Goal: Information Seeking & Learning: Find specific fact

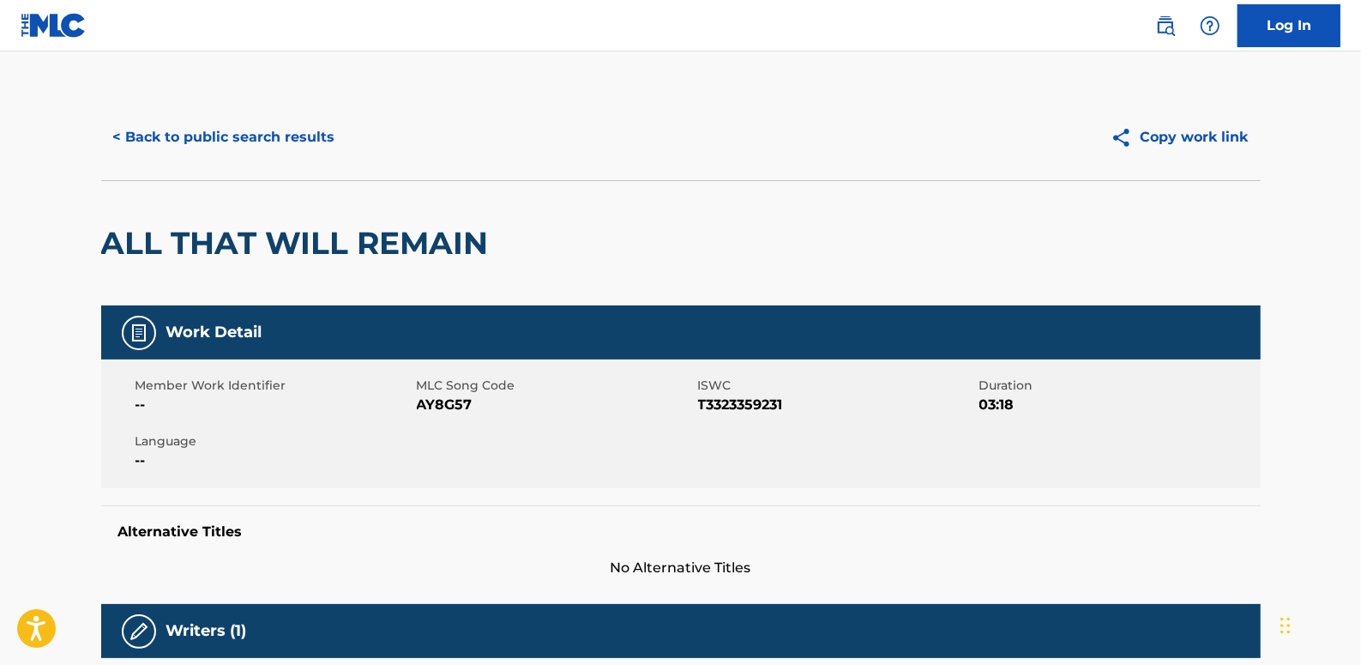
click at [202, 123] on button "< Back to public search results" at bounding box center [224, 137] width 246 height 43
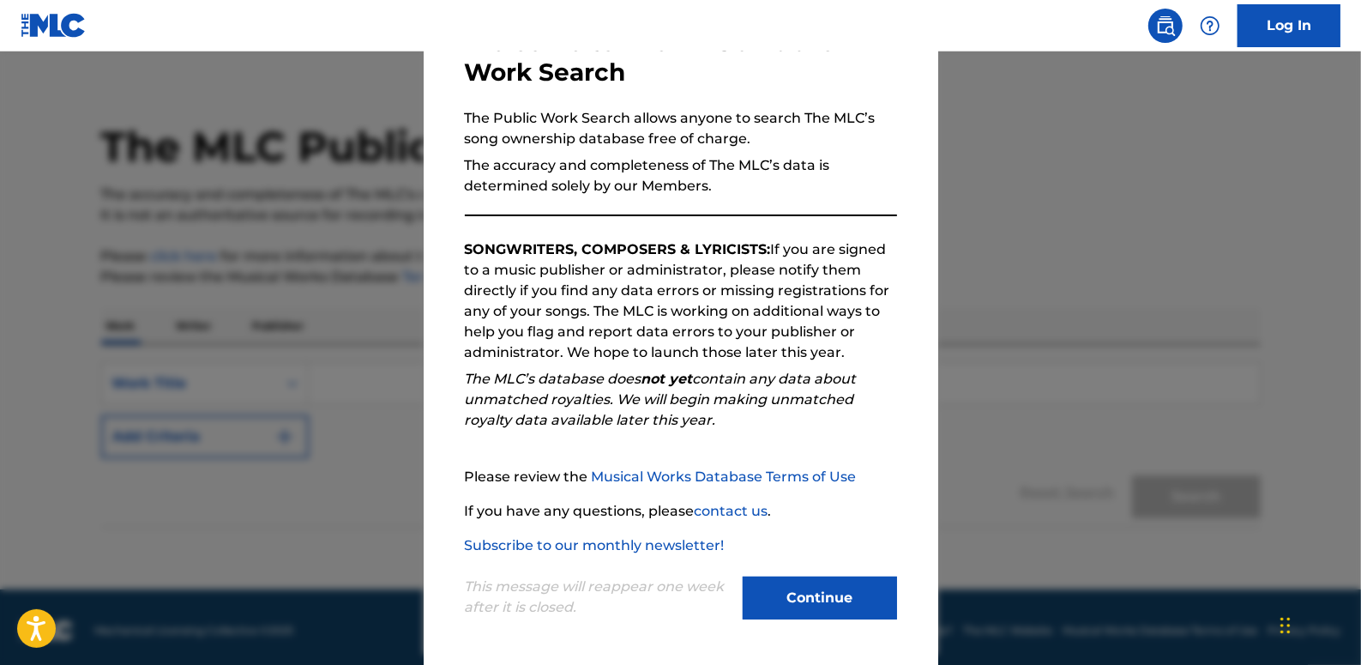
scroll to position [26, 0]
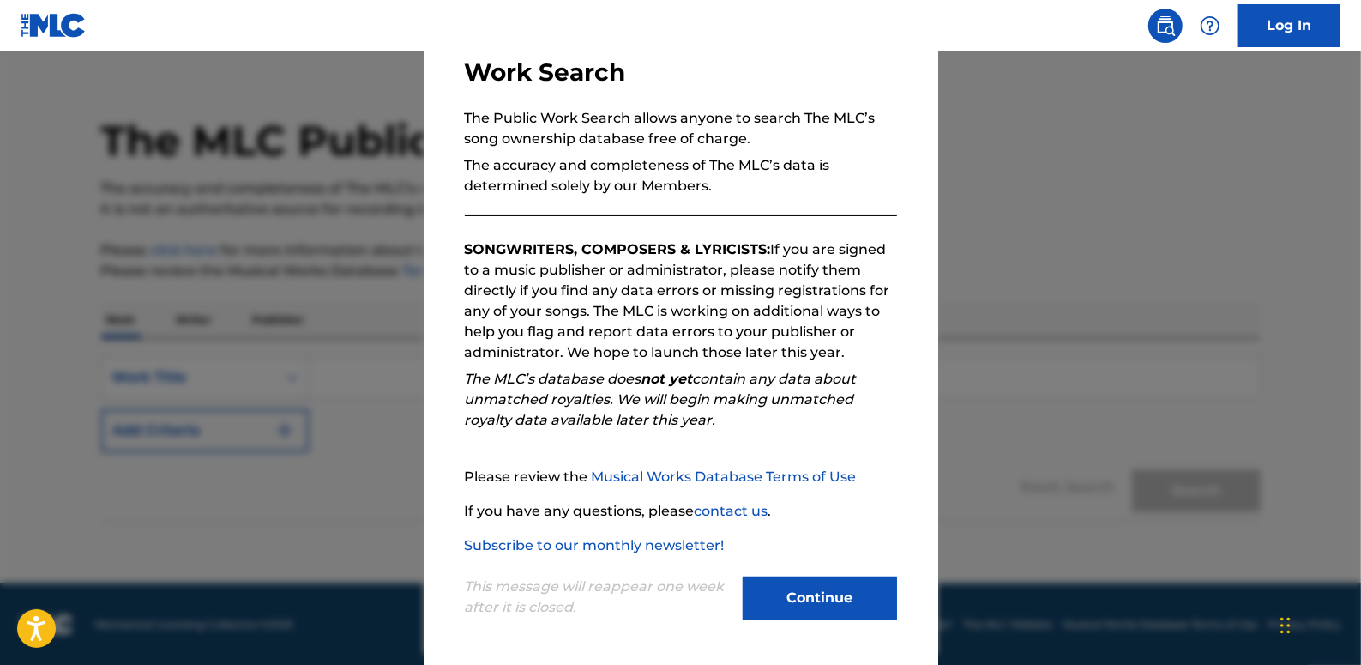
click at [794, 590] on button "Continue" at bounding box center [820, 597] width 154 height 43
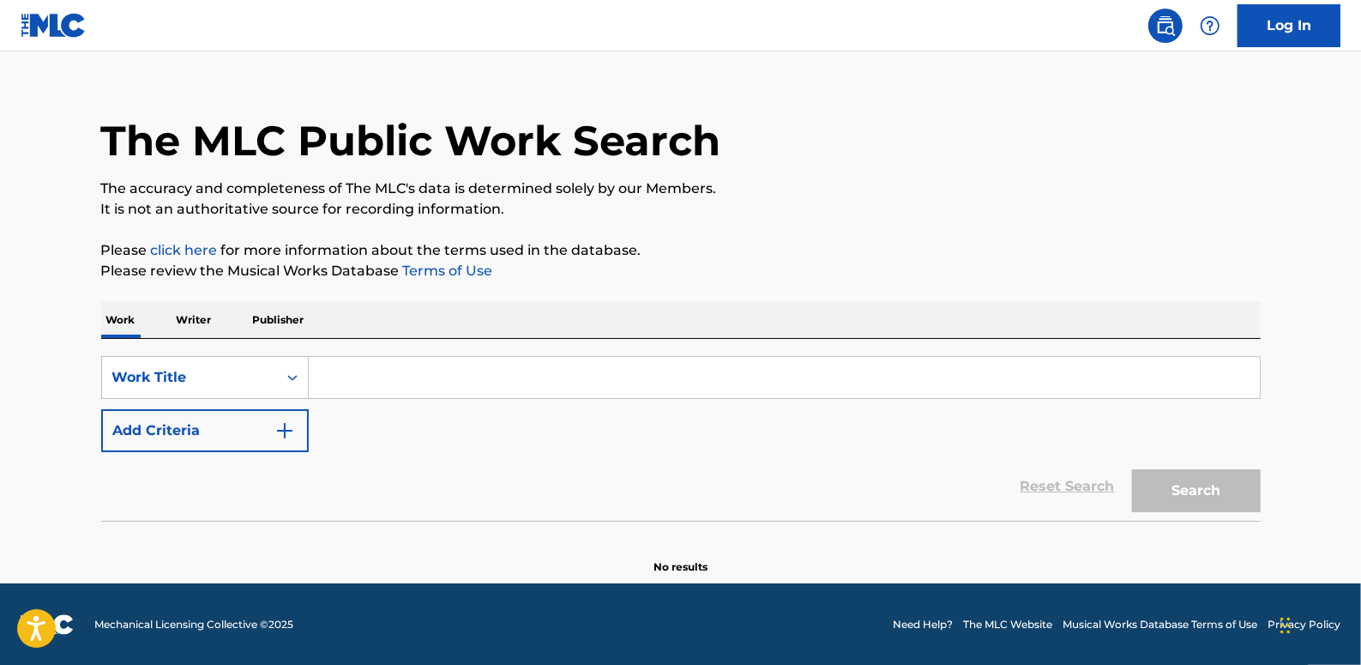
click at [234, 429] on button "Add Criteria" at bounding box center [205, 430] width 208 height 43
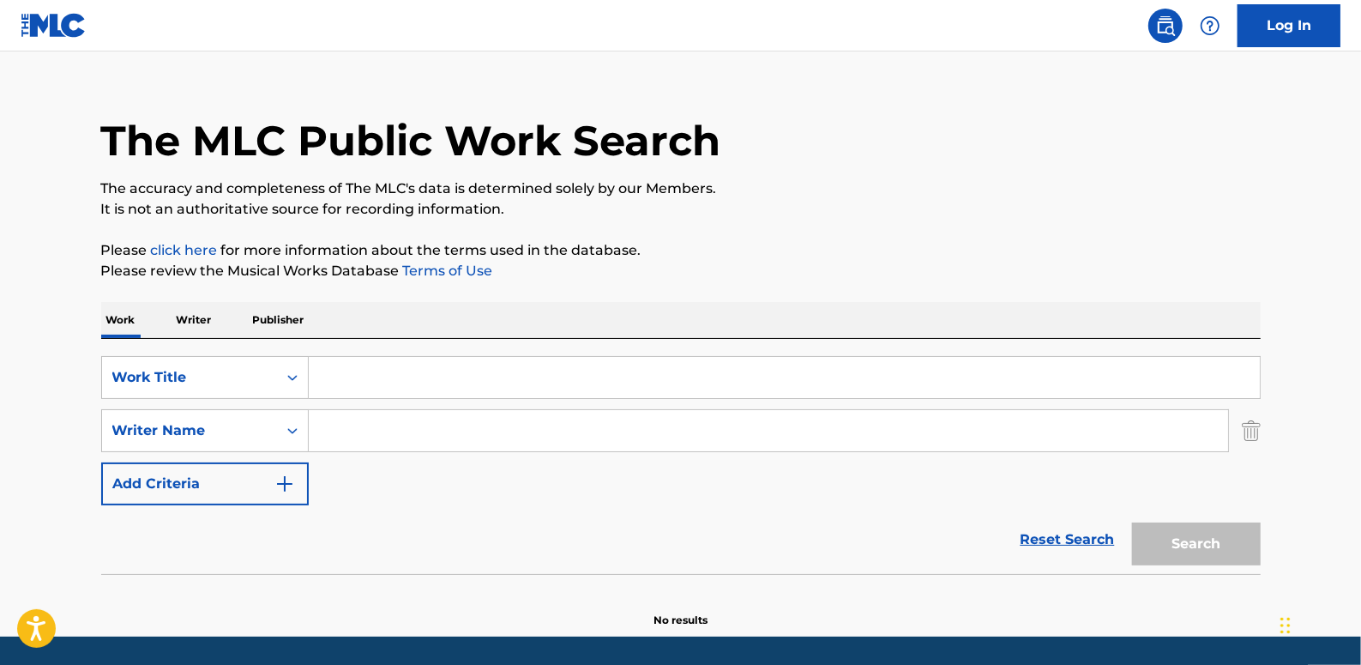
paste input "WTF(WHO THE FUCK)"
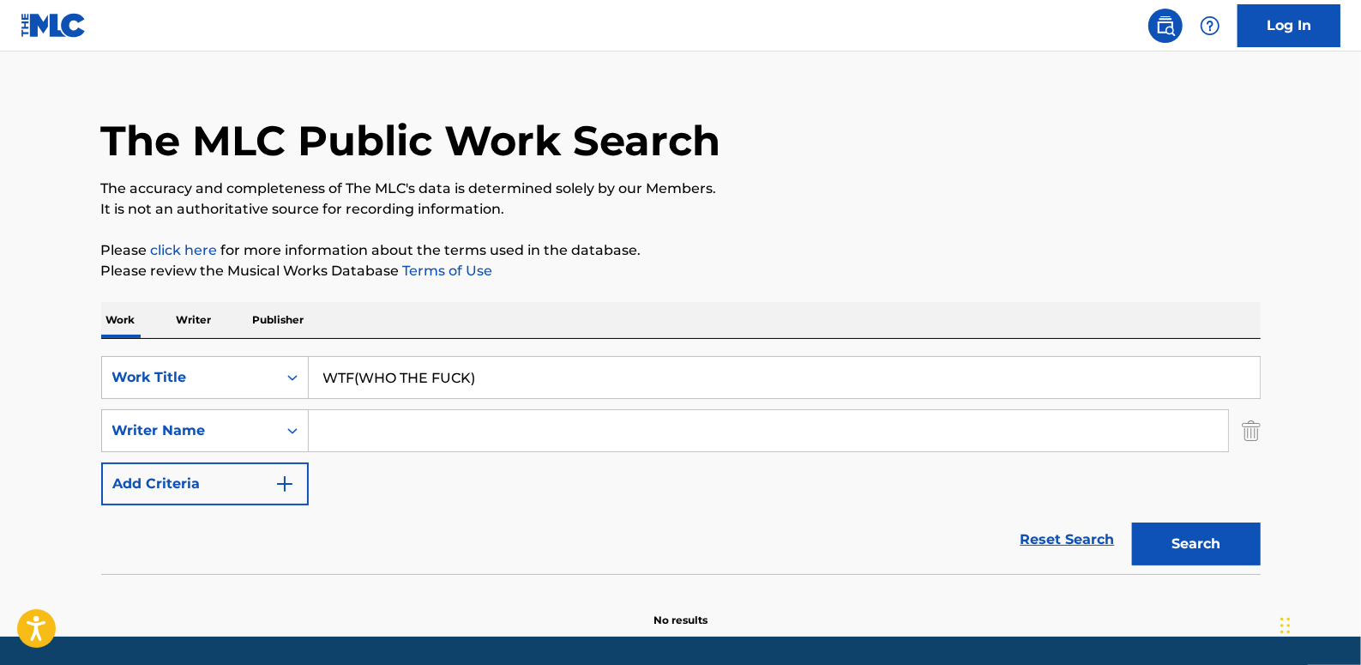
type input "WTF(WHO THE FUCK)"
click at [443, 438] on input "Search Form" at bounding box center [769, 430] width 920 height 41
paste input "[PERSON_NAME]"
type input "[PERSON_NAME]"
click at [1186, 537] on button "Search" at bounding box center [1196, 543] width 129 height 43
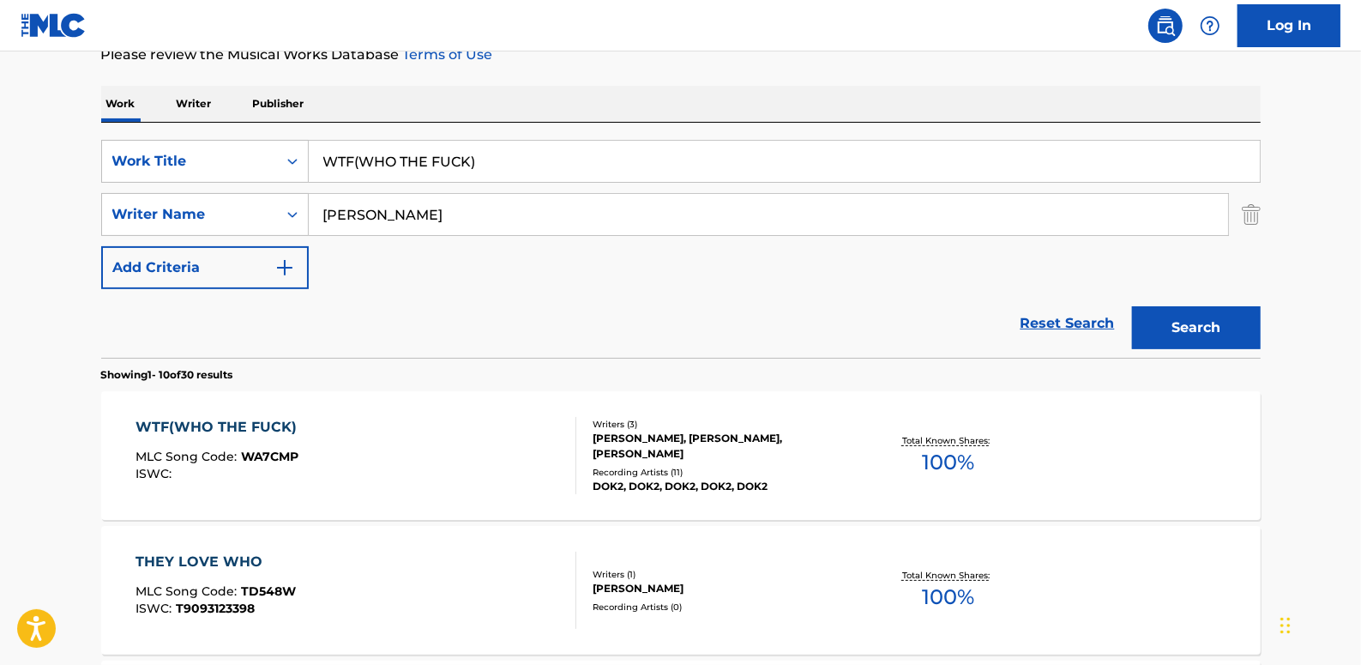
scroll to position [338, 0]
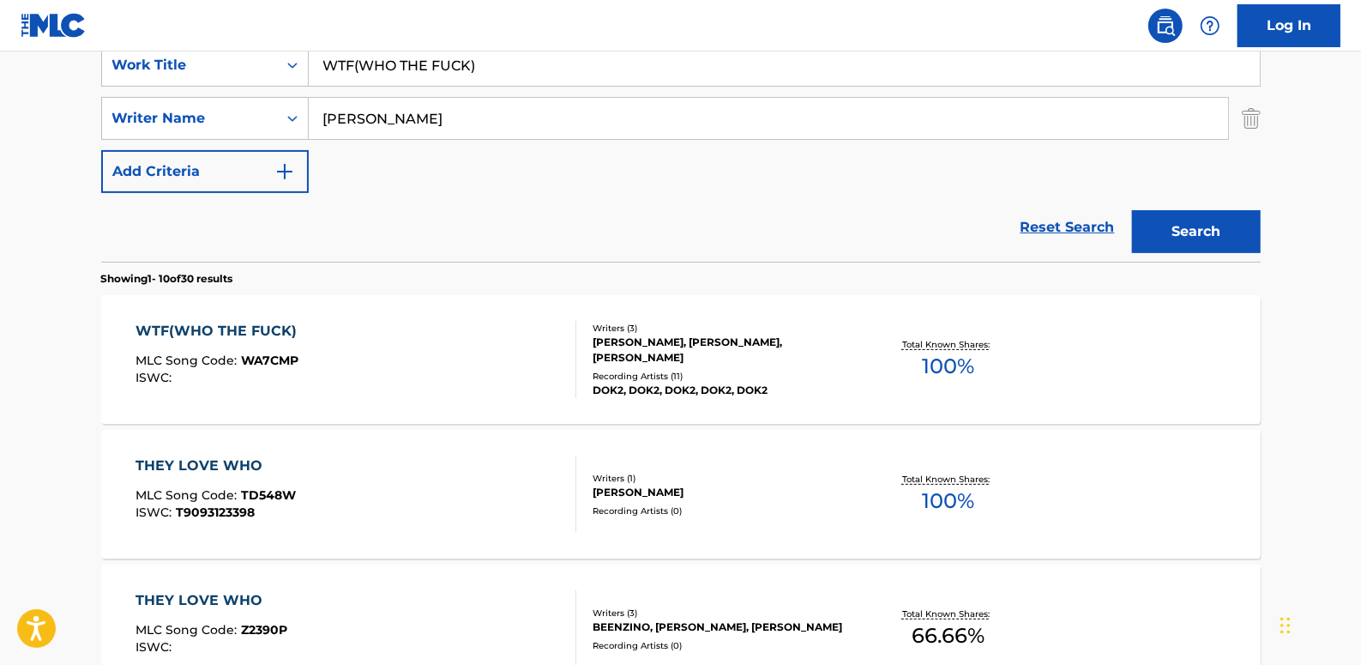
drag, startPoint x: 1083, startPoint y: 218, endPoint x: 1067, endPoint y: 216, distance: 16.4
click at [1083, 218] on link "Reset Search" at bounding box center [1068, 227] width 112 height 38
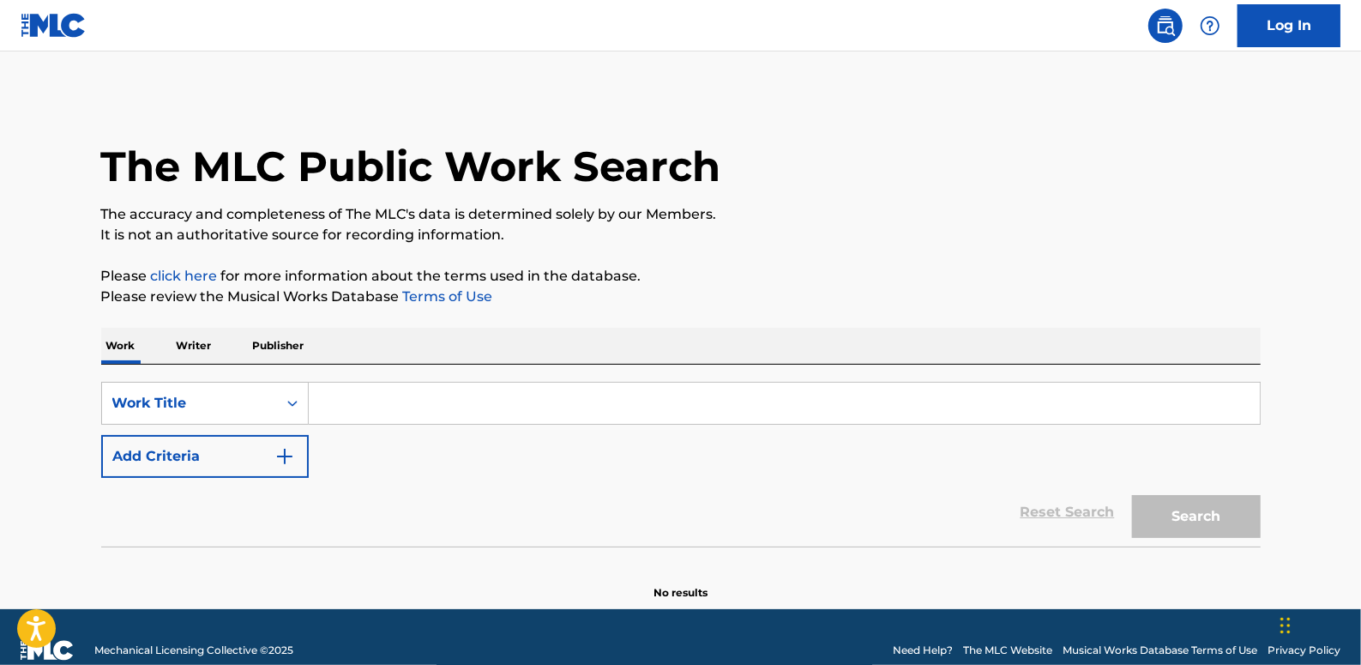
click at [194, 453] on button "Add Criteria" at bounding box center [205, 456] width 208 height 43
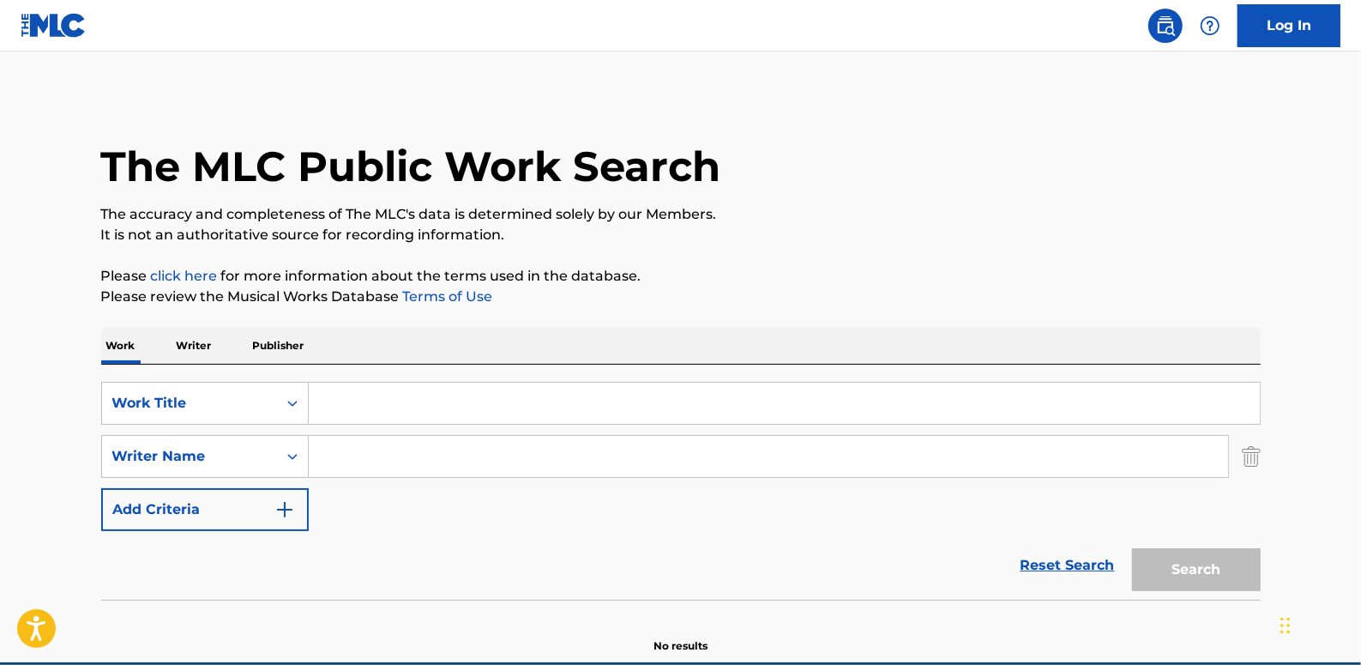
paste input "[PERSON_NAME] Hun [PERSON_NAME]"
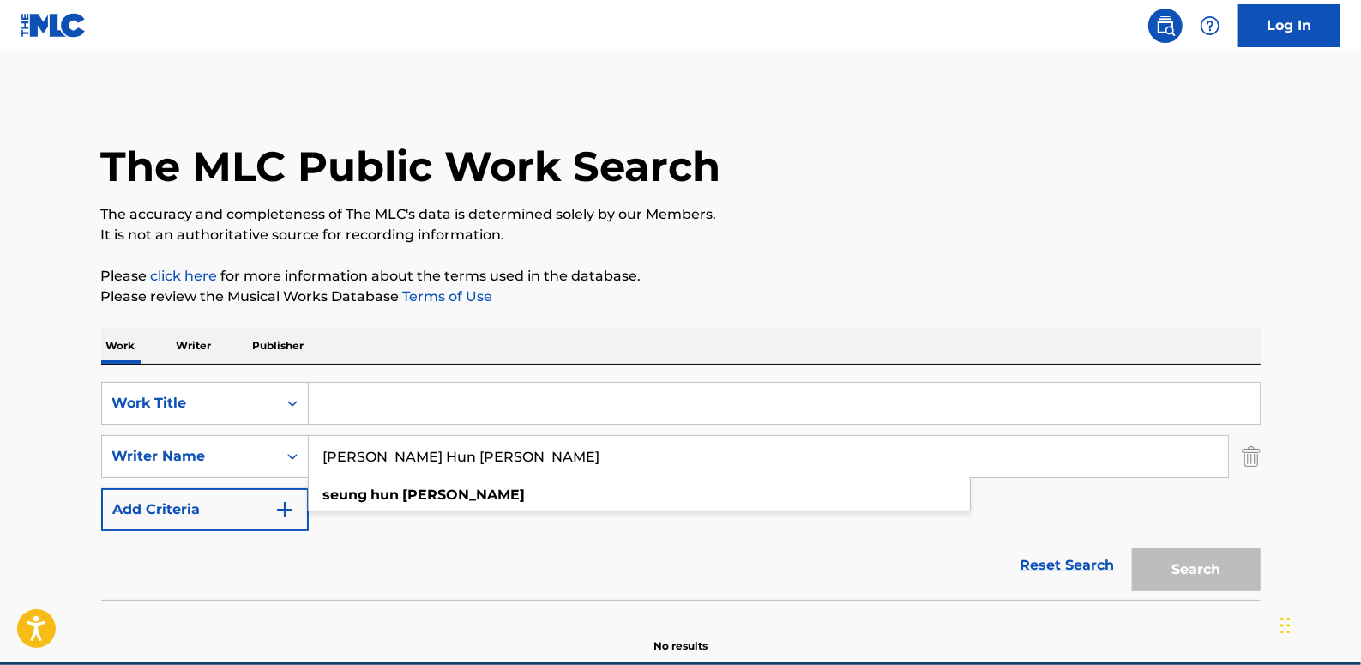
type input "[PERSON_NAME] Hun [PERSON_NAME]"
click at [423, 401] on input "Search Form" at bounding box center [784, 403] width 951 height 41
paste input "GO HIGH"
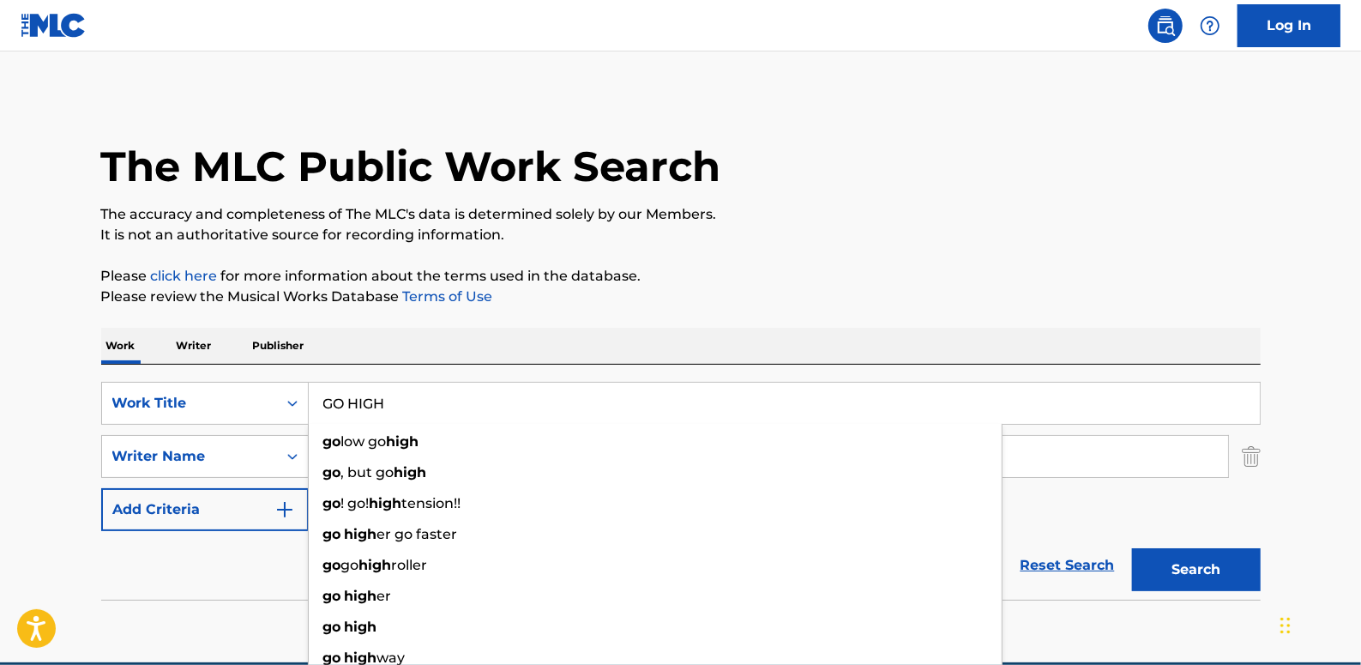
type input "GO HIGH"
click at [1218, 569] on button "Search" at bounding box center [1196, 569] width 129 height 43
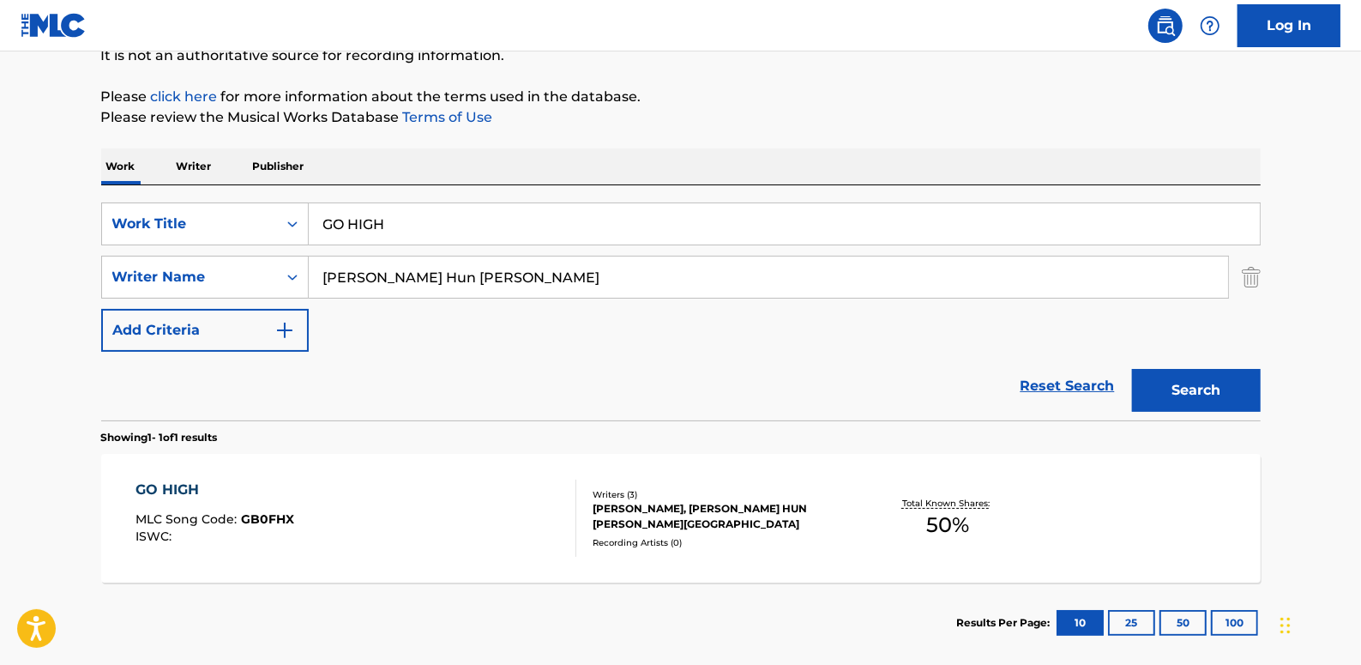
scroll to position [233, 0]
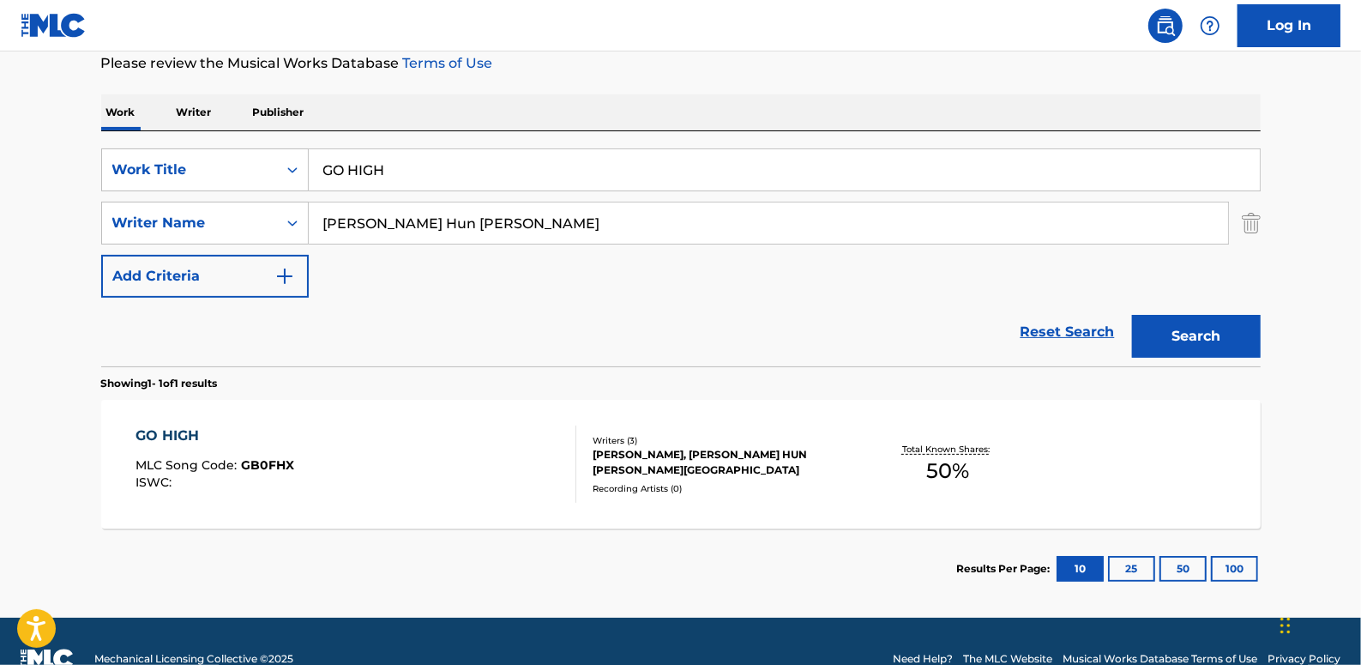
drag, startPoint x: 423, startPoint y: 177, endPoint x: 323, endPoint y: 170, distance: 99.7
click at [323, 170] on input "GO HIGH" at bounding box center [784, 169] width 951 height 41
paste input "TOUCH THE SKY"
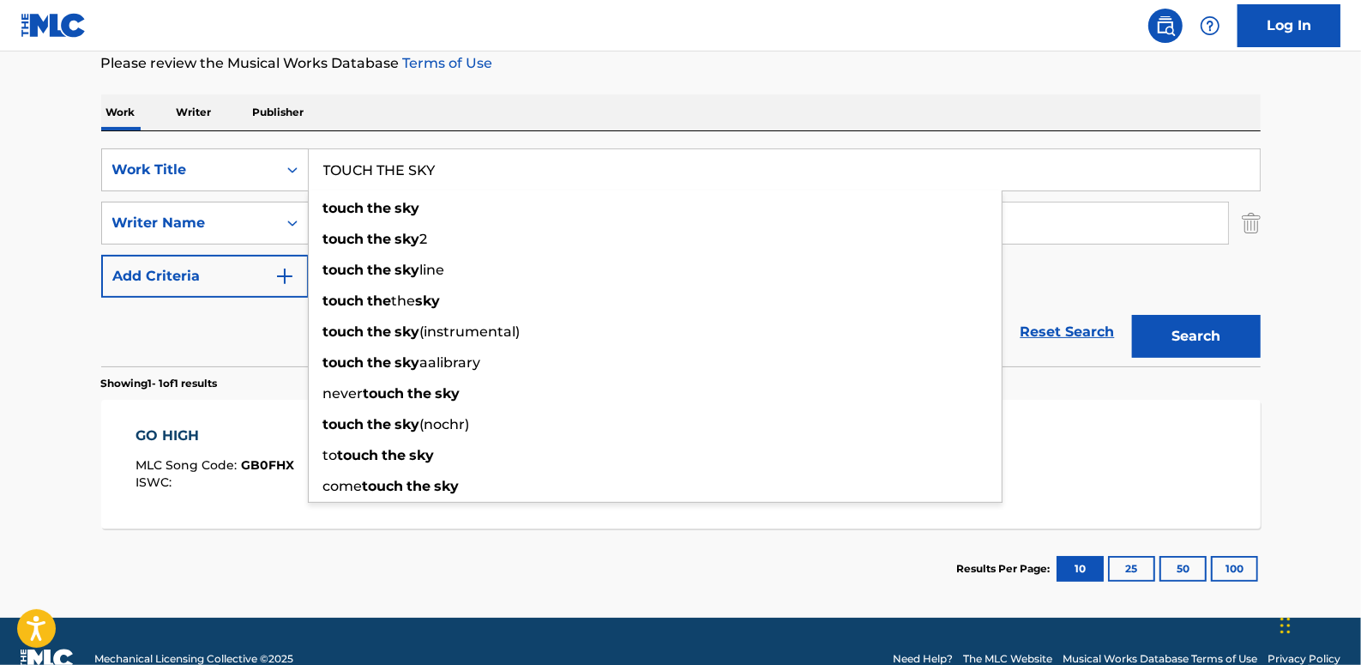
type input "TOUCH THE SKY"
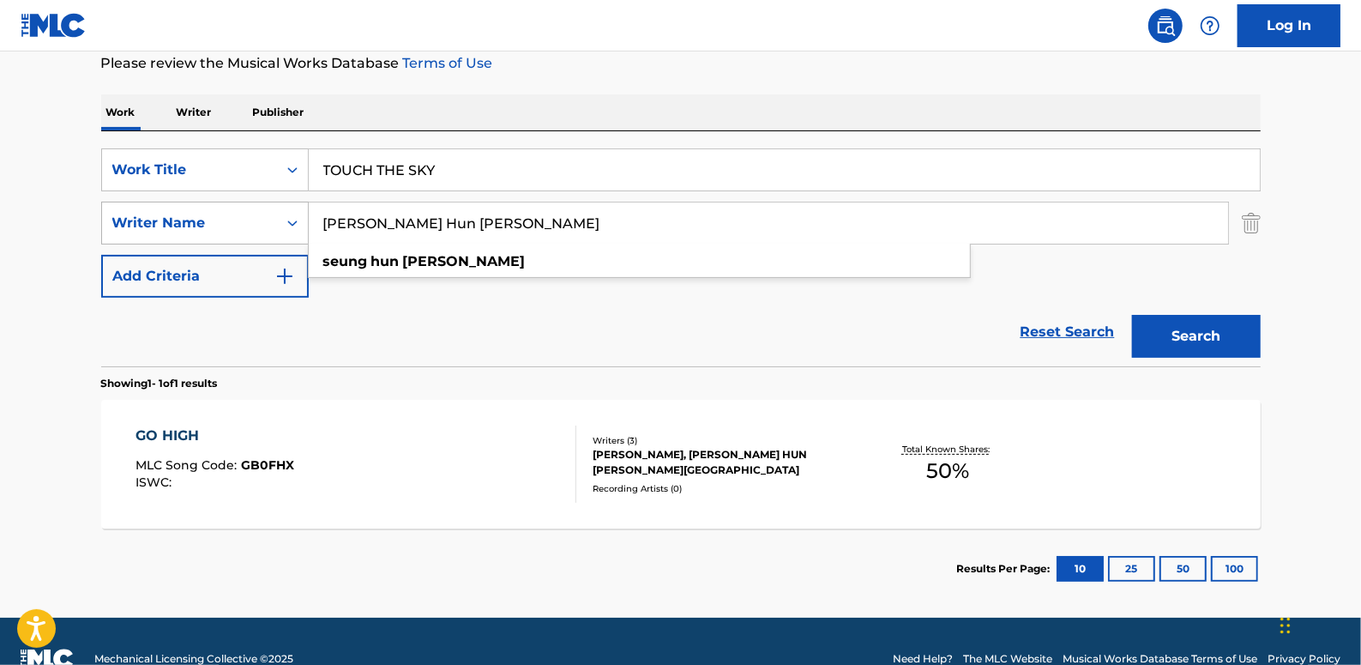
drag, startPoint x: 490, startPoint y: 223, endPoint x: 275, endPoint y: 221, distance: 215.3
click at [275, 221] on div "SearchWithCriteriaa6e068bd-12e3-4c8e-b814-4e472d16a12c Writer Name [PERSON_NAME…" at bounding box center [681, 223] width 1160 height 43
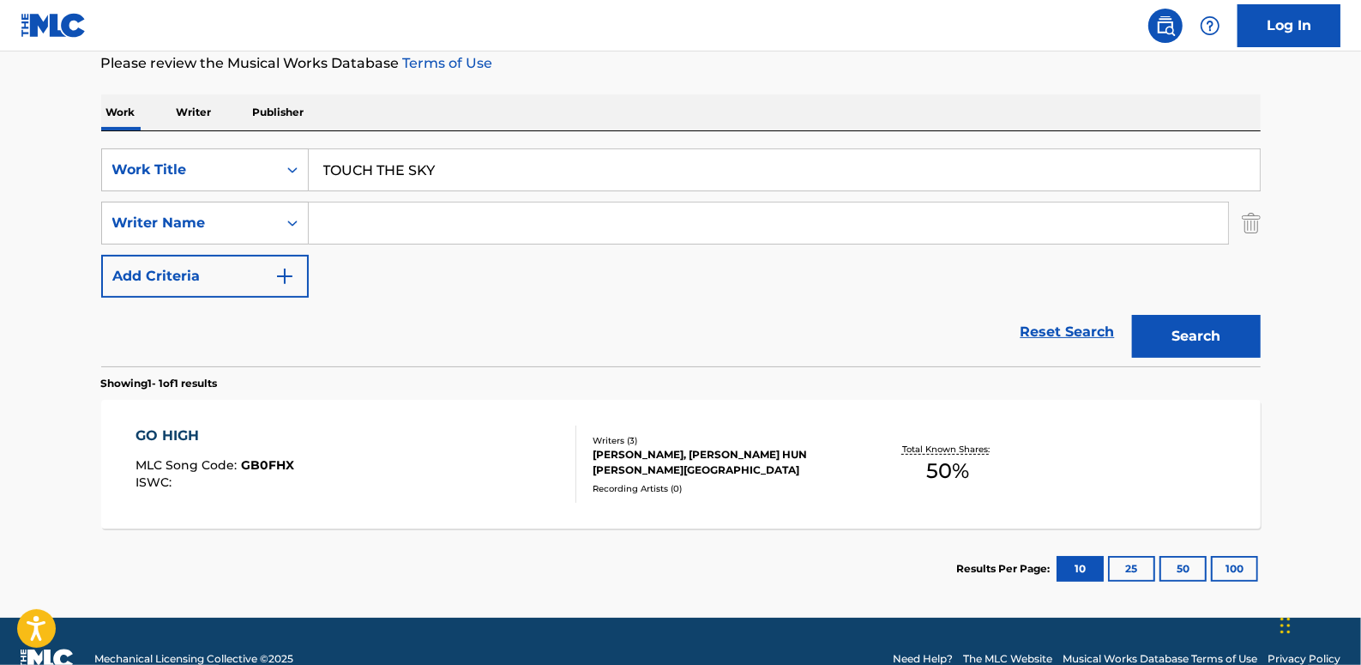
paste input "[PERSON_NAME]"
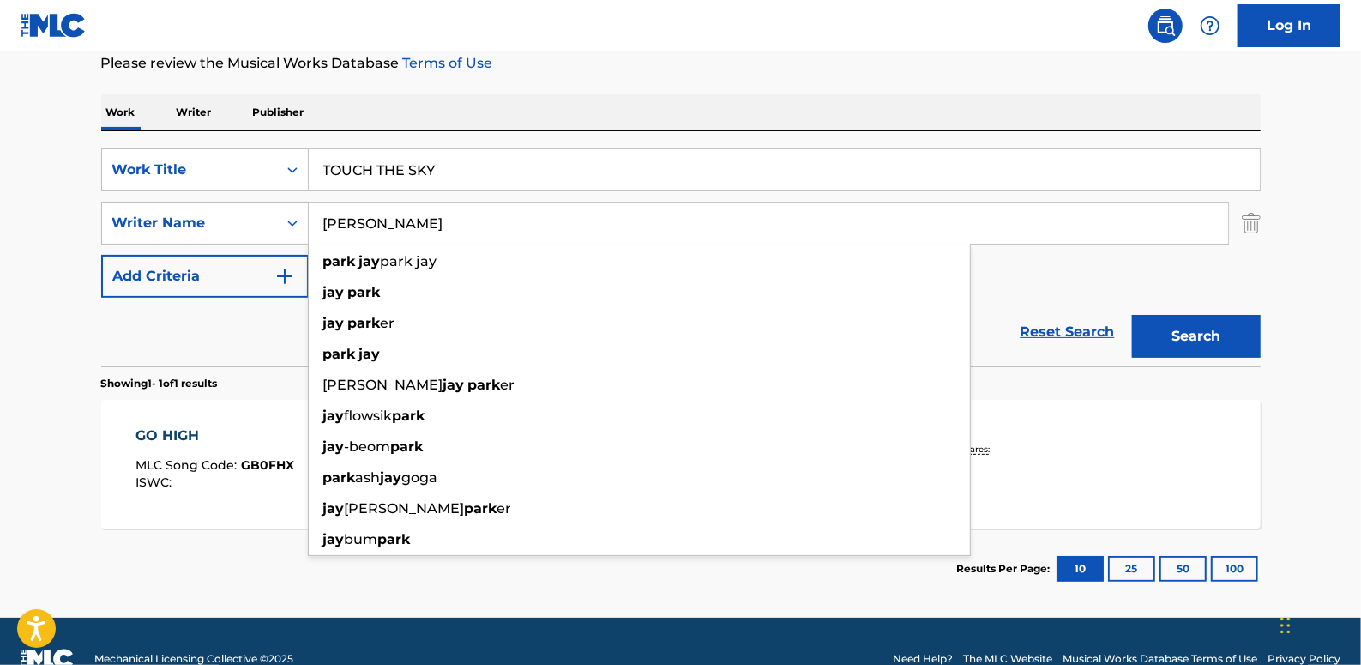
type input "[PERSON_NAME]"
click at [1200, 323] on button "Search" at bounding box center [1196, 336] width 129 height 43
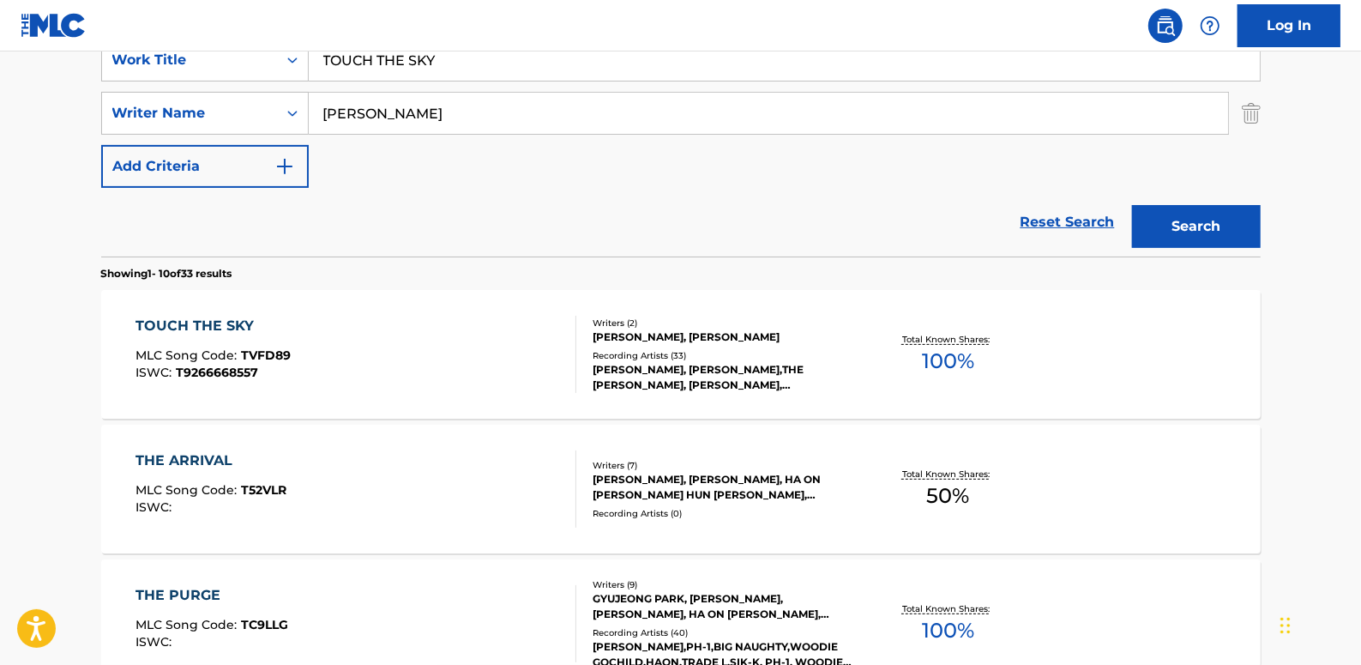
scroll to position [389, 0]
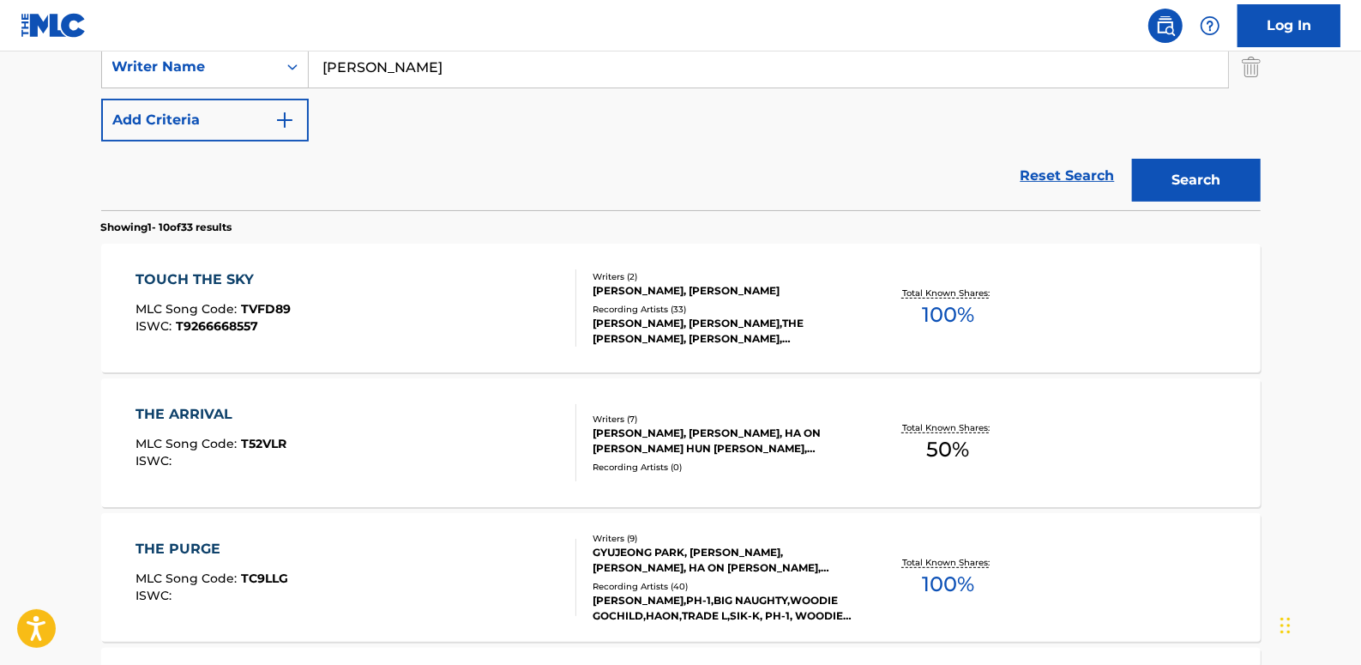
click at [447, 318] on div "TOUCH THE SKY MLC Song Code : TVFD89 ISWC : T9266668557" at bounding box center [356, 307] width 441 height 77
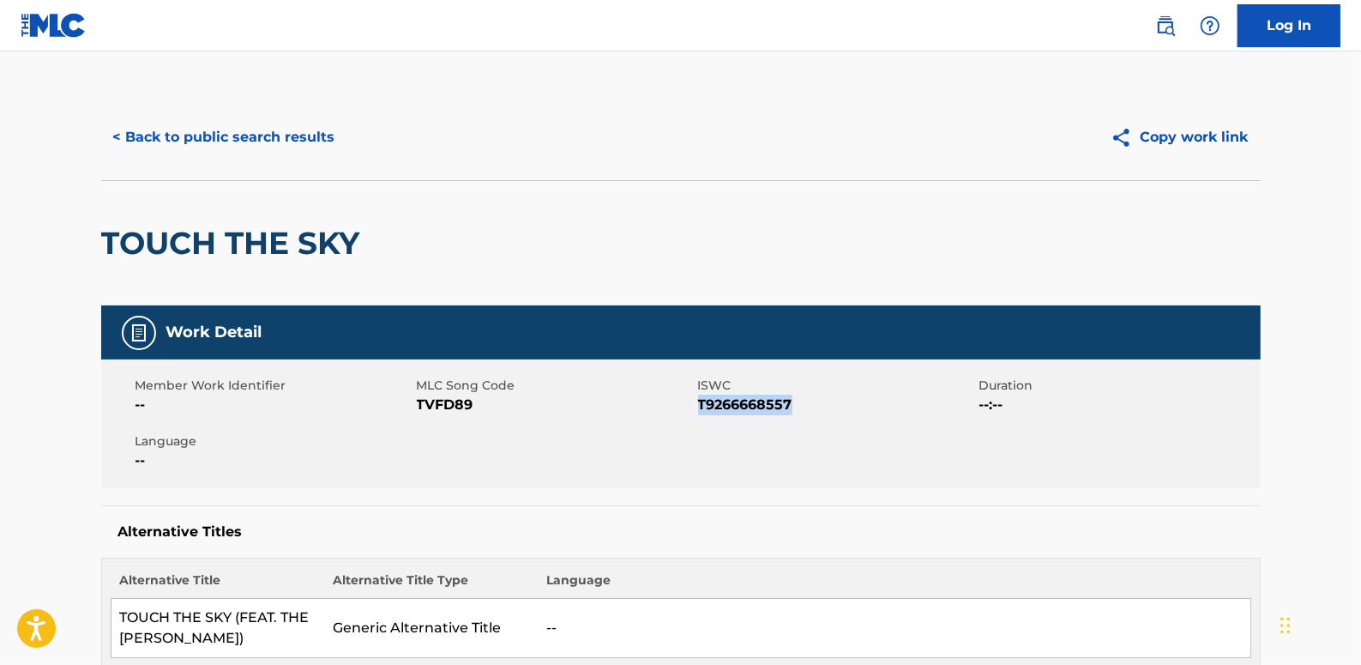
drag, startPoint x: 799, startPoint y: 406, endPoint x: 699, endPoint y: 402, distance: 99.6
click at [699, 402] on span "T9266668557" at bounding box center [836, 405] width 277 height 21
drag, startPoint x: 700, startPoint y: 402, endPoint x: 745, endPoint y: 401, distance: 44.6
copy span "T9266668557"
click at [243, 133] on button "< Back to public search results" at bounding box center [224, 137] width 246 height 43
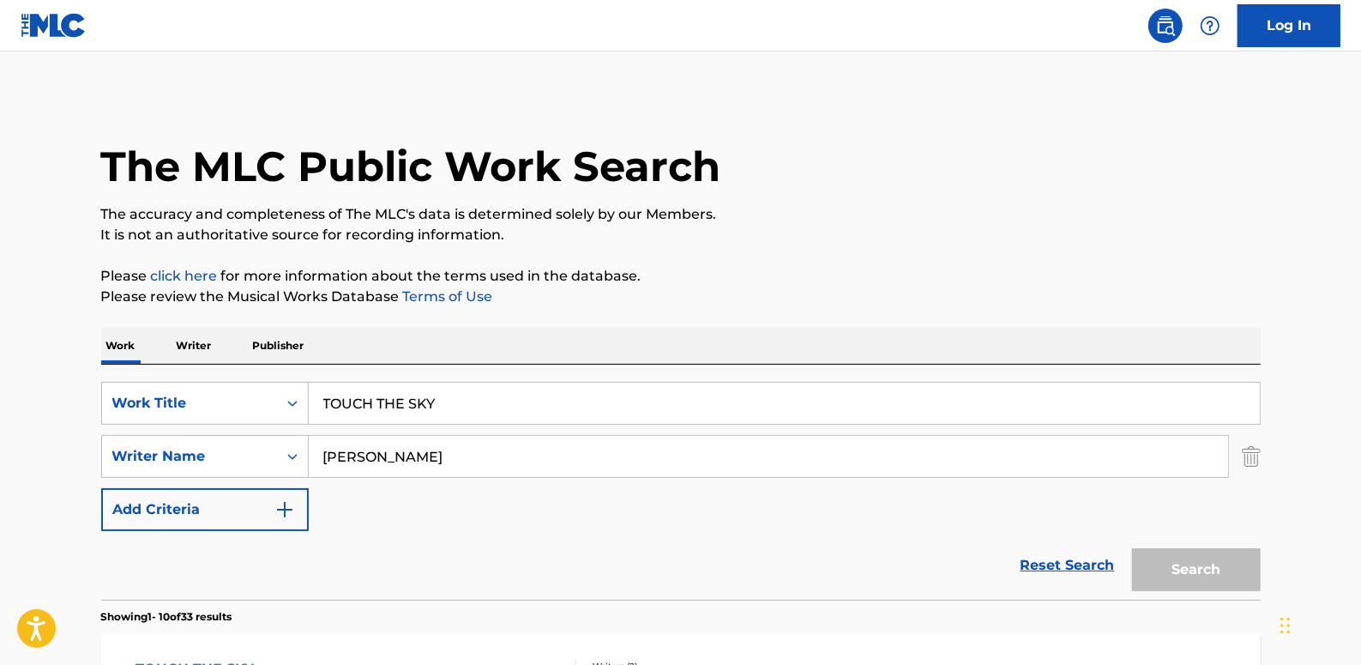
scroll to position [381, 0]
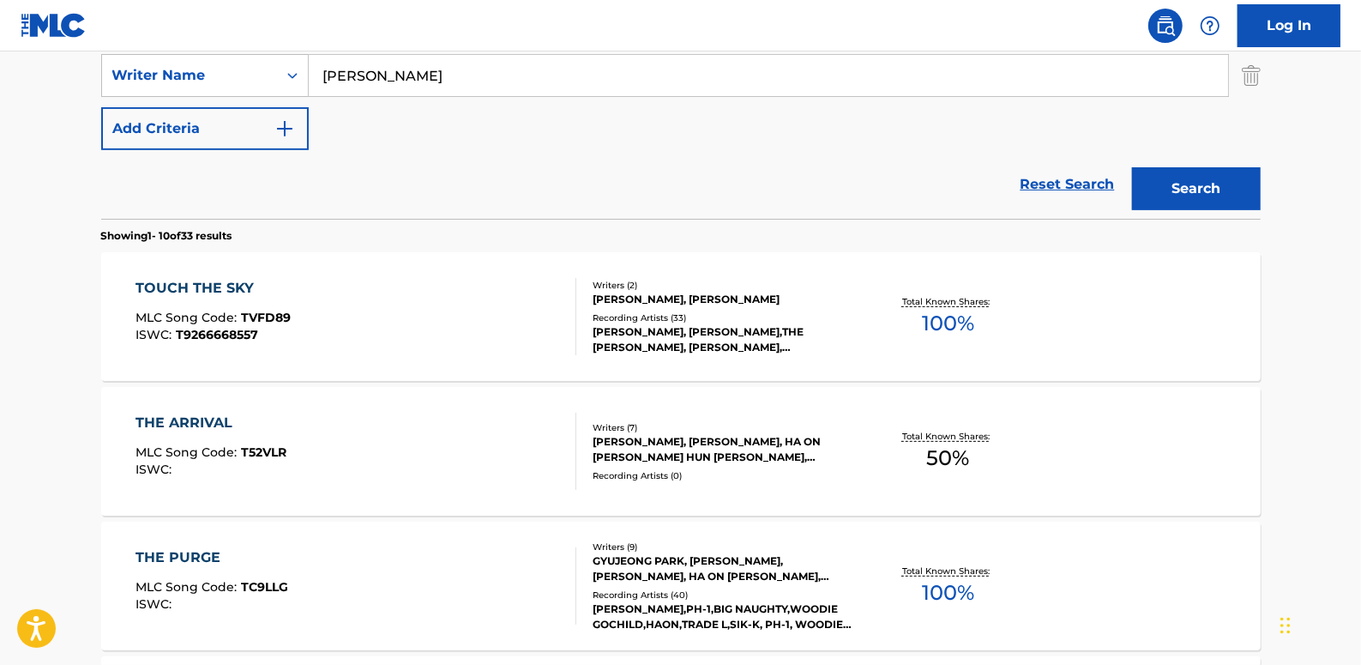
click at [1059, 184] on link "Reset Search" at bounding box center [1068, 185] width 112 height 38
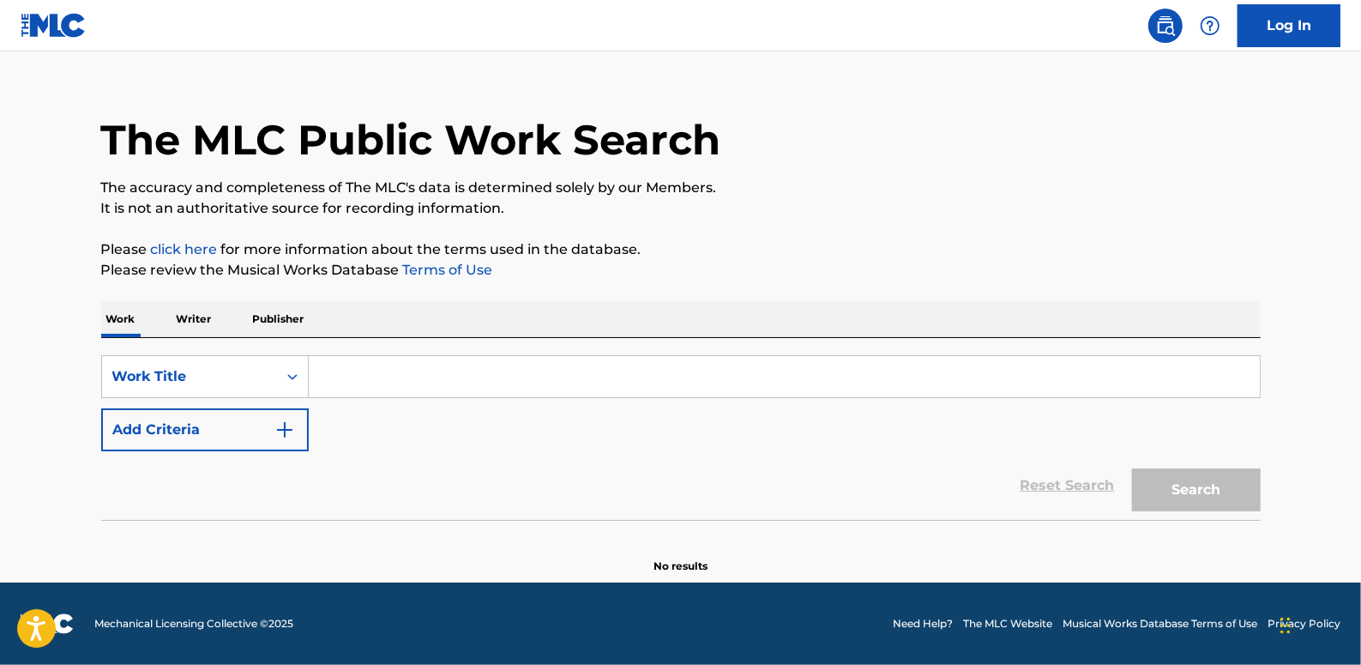
scroll to position [0, 0]
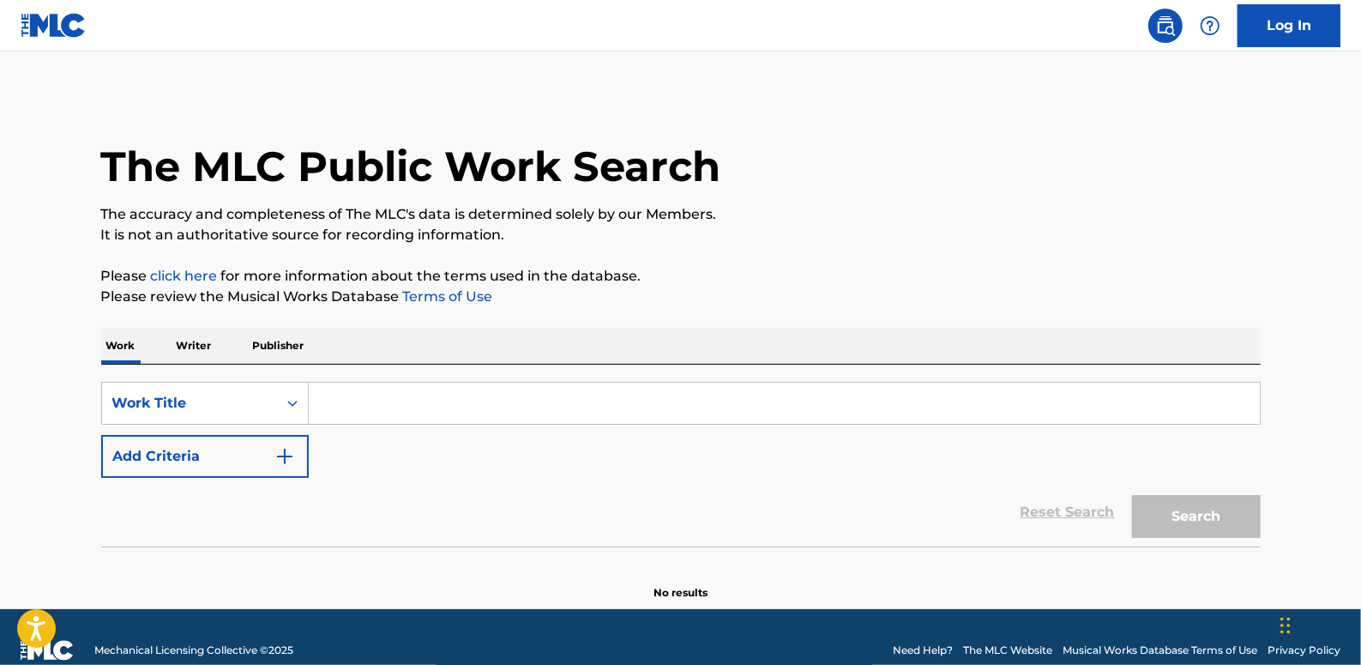
drag, startPoint x: 486, startPoint y: 414, endPoint x: 477, endPoint y: 413, distance: 9.6
paste input "TRAGIC TRAGEDY(FEAT.SIK-K,COOGIE)"
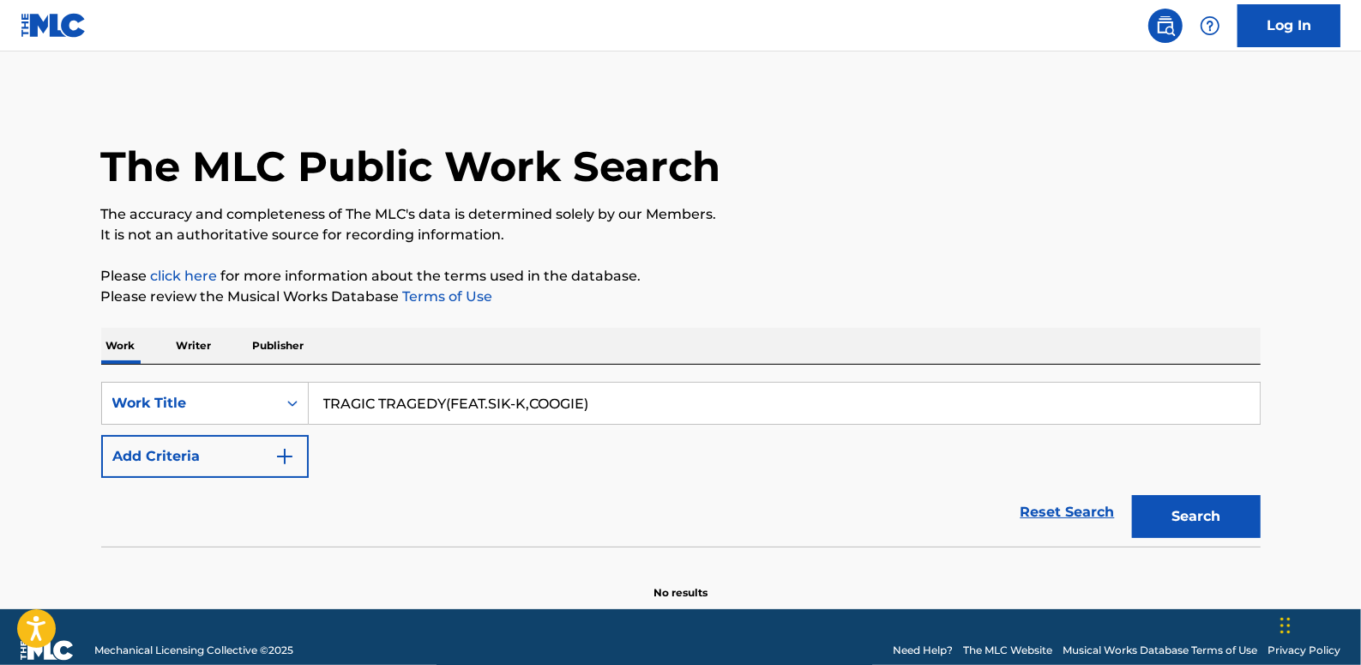
click at [172, 455] on button "Add Criteria" at bounding box center [205, 456] width 208 height 43
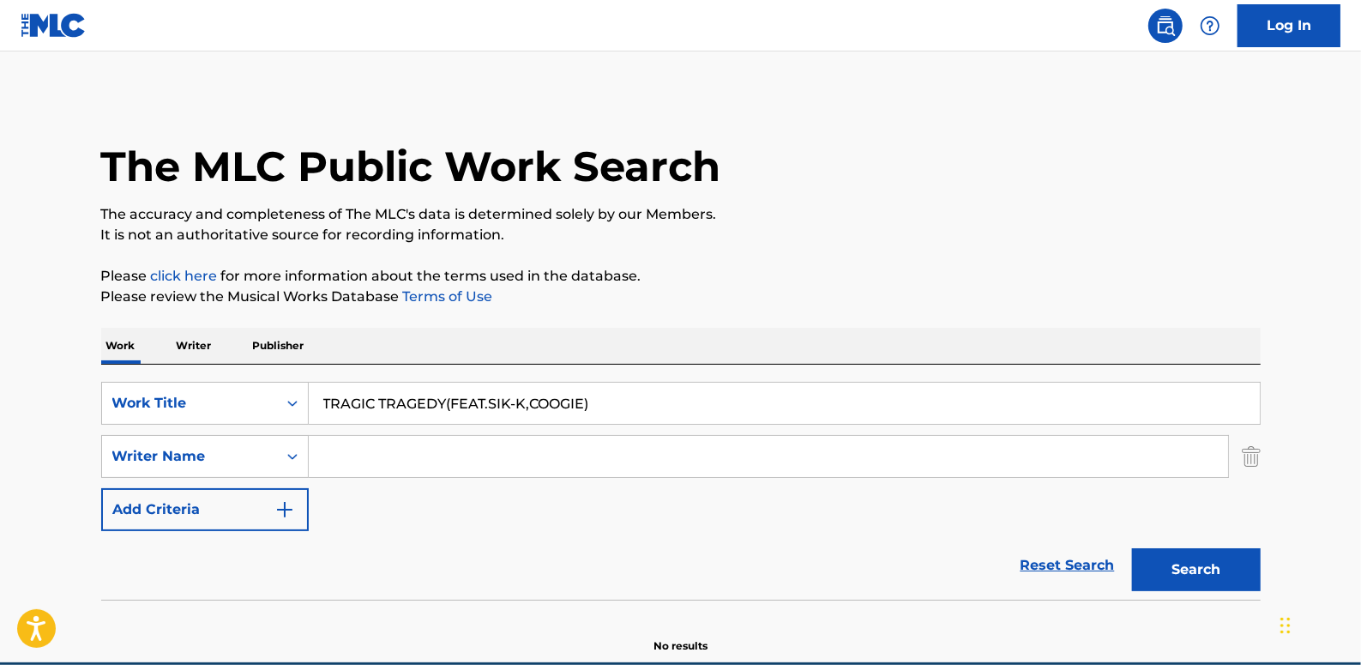
click at [446, 402] on input "TRAGIC TRAGEDY(FEAT.SIK-K,COOGIE)" at bounding box center [784, 403] width 951 height 41
type input "TRAGIC TRAGEDY (FEAT.SIK-K,COOGIE)"
paste input "[PERSON_NAME]"
type input "[PERSON_NAME]"
click at [1207, 562] on button "Search" at bounding box center [1196, 569] width 129 height 43
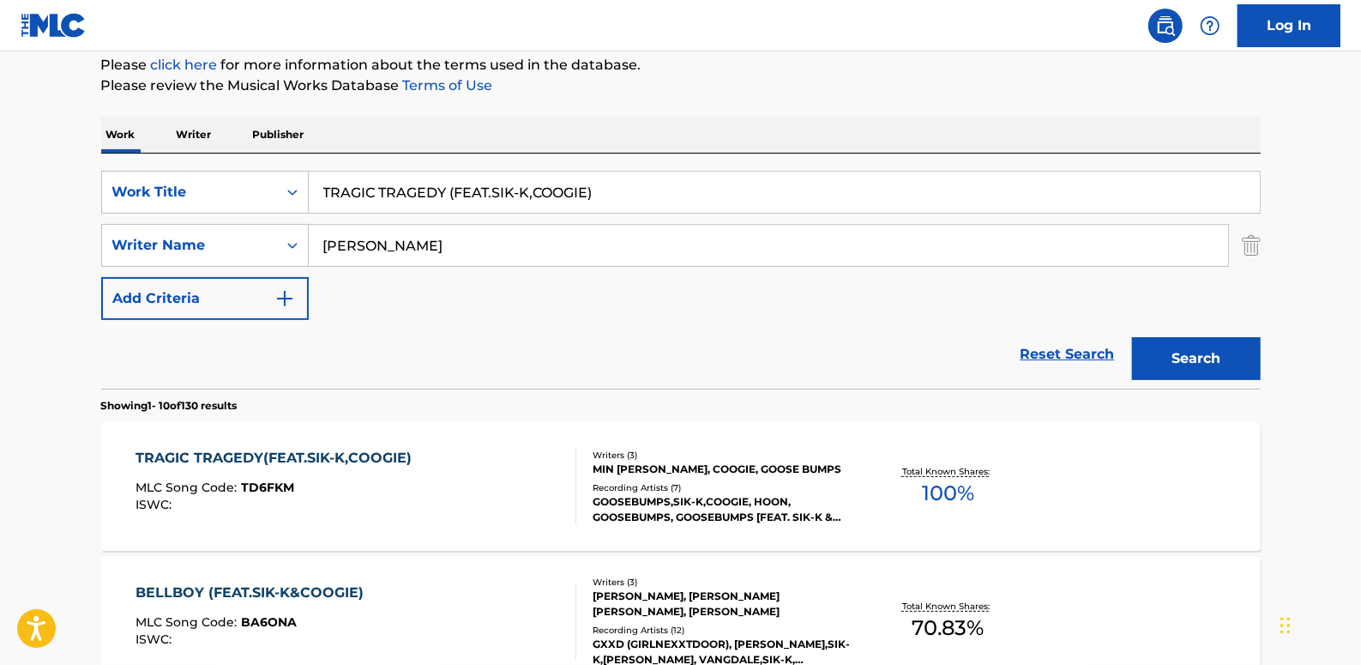
scroll to position [233, 0]
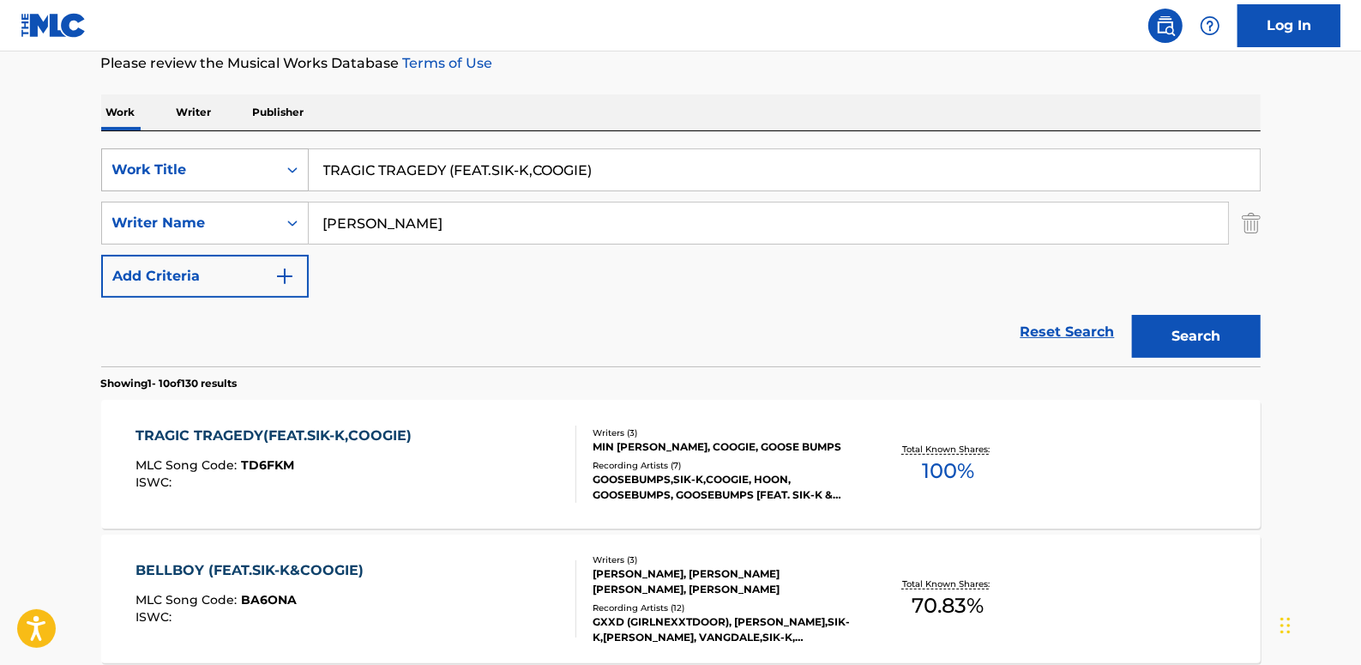
drag, startPoint x: 446, startPoint y: 169, endPoint x: 293, endPoint y: 160, distance: 153.8
click at [293, 160] on div "SearchWithCriteria06c3e48b-bede-4753-a9b3-72113a5c158e Work Title TRAGIC TRAGED…" at bounding box center [681, 169] width 1160 height 43
click at [1066, 329] on link "Reset Search" at bounding box center [1068, 332] width 112 height 38
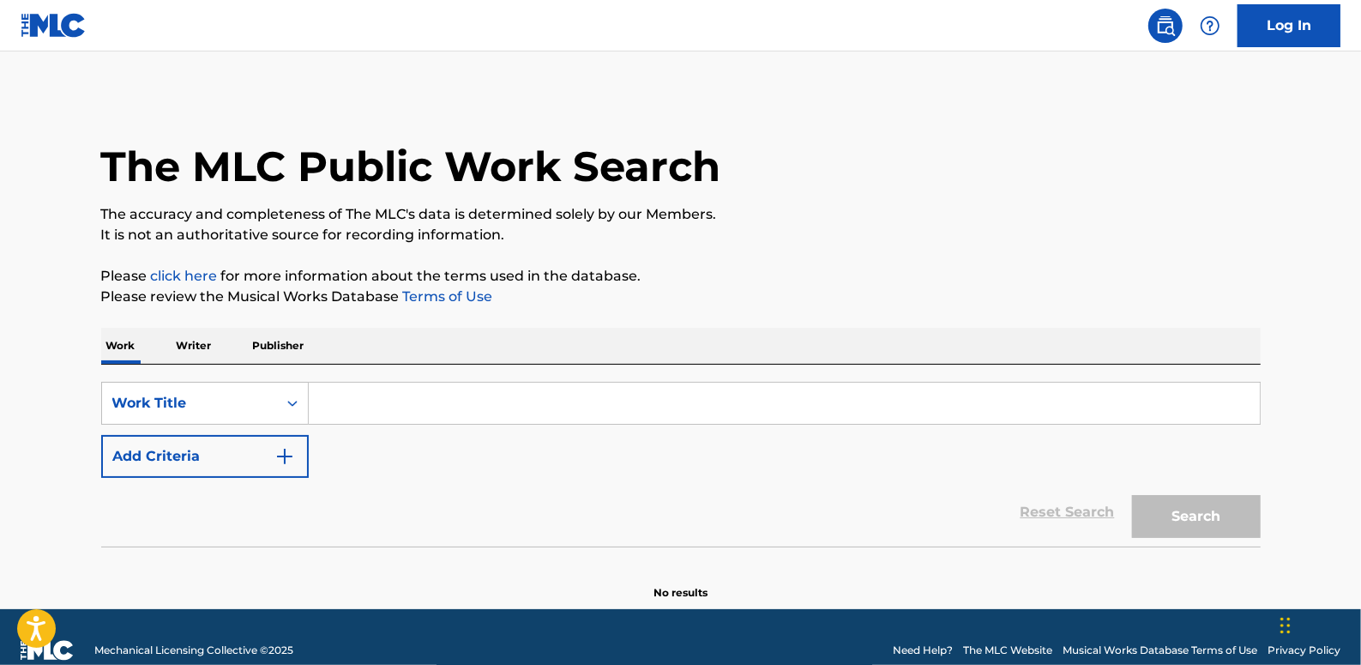
paste input "MI COLOR (PROD.DOK2) (SPECIAL TRACK)"
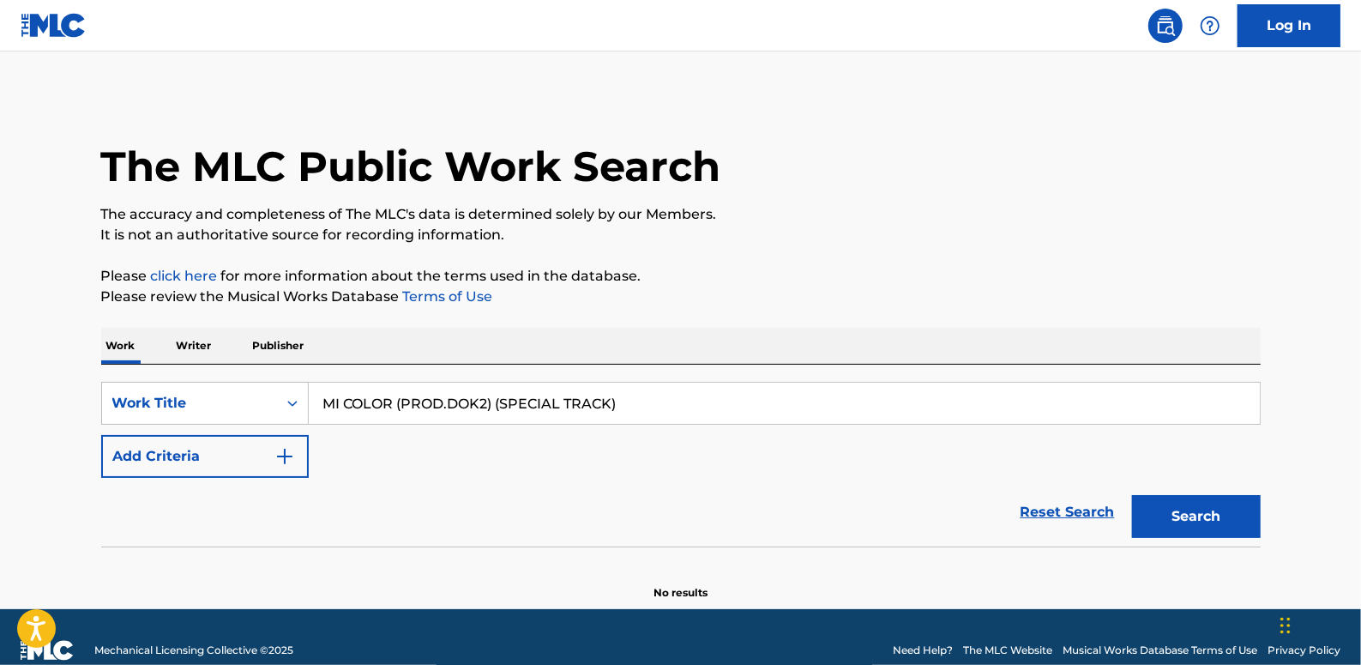
type input "MI COLOR (PROD.DOK2) (SPECIAL TRACK)"
click at [1158, 516] on button "Search" at bounding box center [1196, 516] width 129 height 43
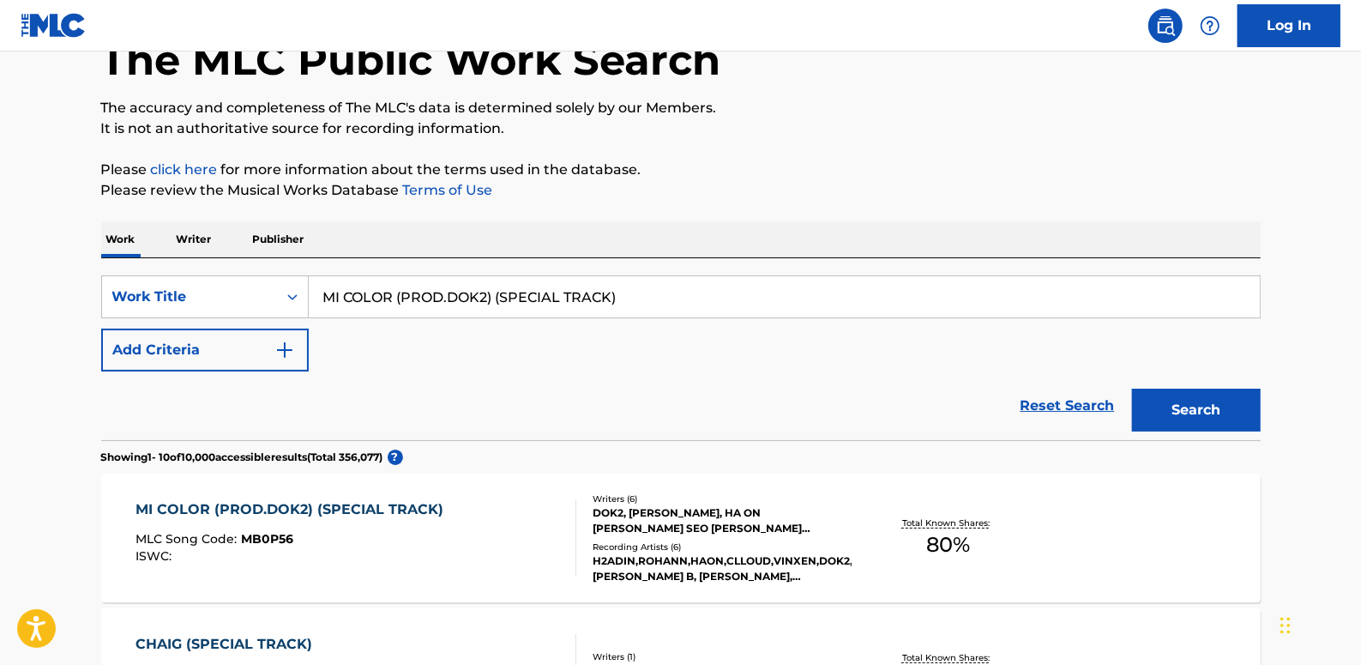
scroll to position [233, 0]
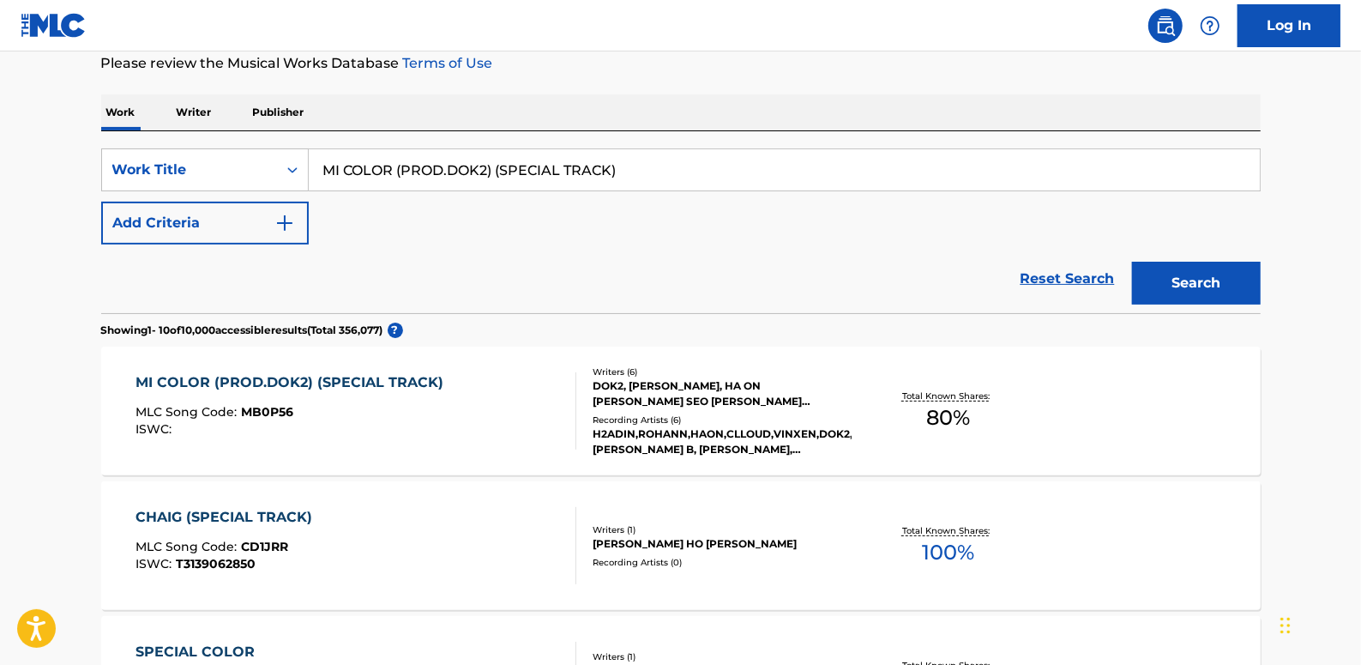
click at [463, 395] on div "MI COLOR (PROD.DOK2) (SPECIAL TRACK) MLC Song Code : MB0P56 ISWC :" at bounding box center [356, 410] width 441 height 77
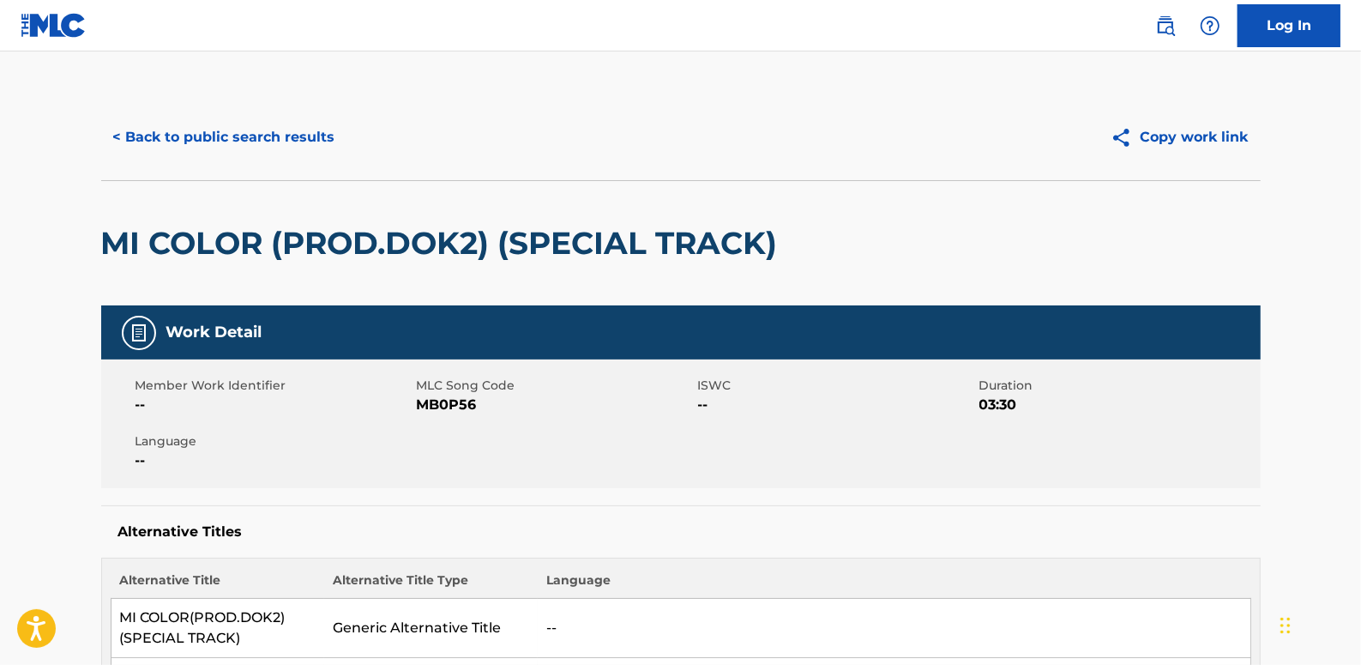
click at [288, 144] on button "< Back to public search results" at bounding box center [224, 137] width 246 height 43
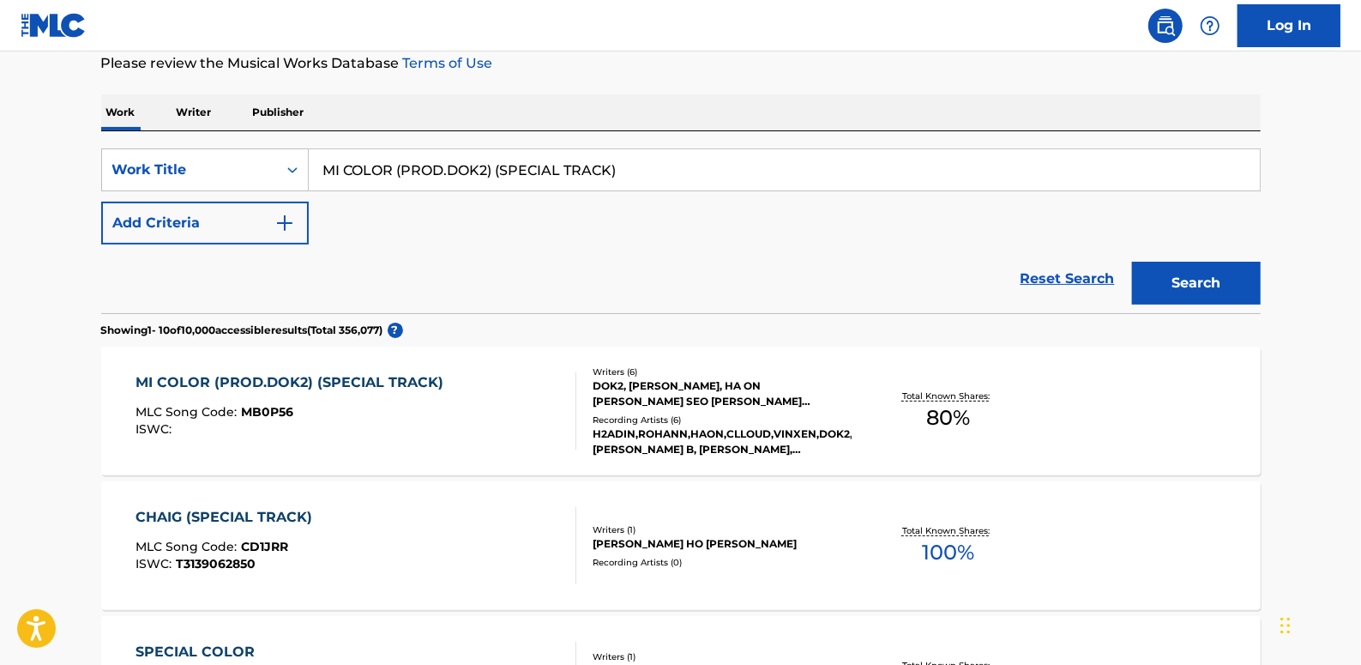
click at [1077, 281] on link "Reset Search" at bounding box center [1068, 279] width 112 height 38
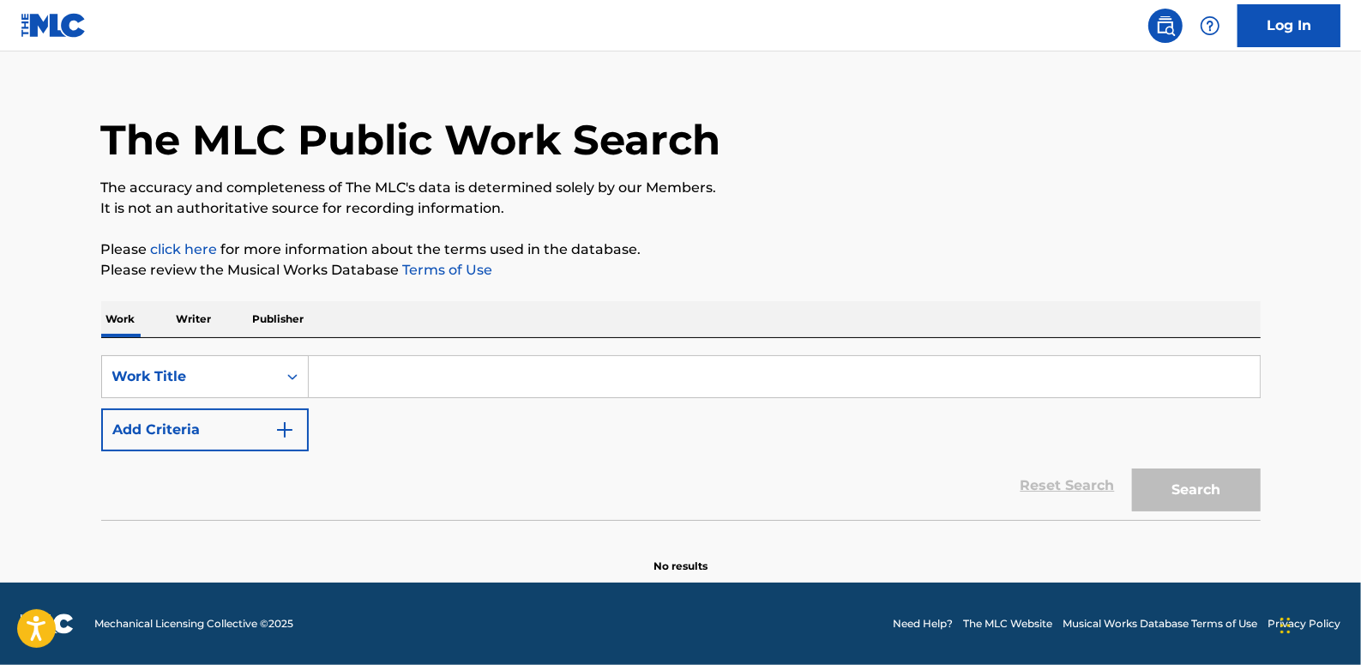
scroll to position [0, 0]
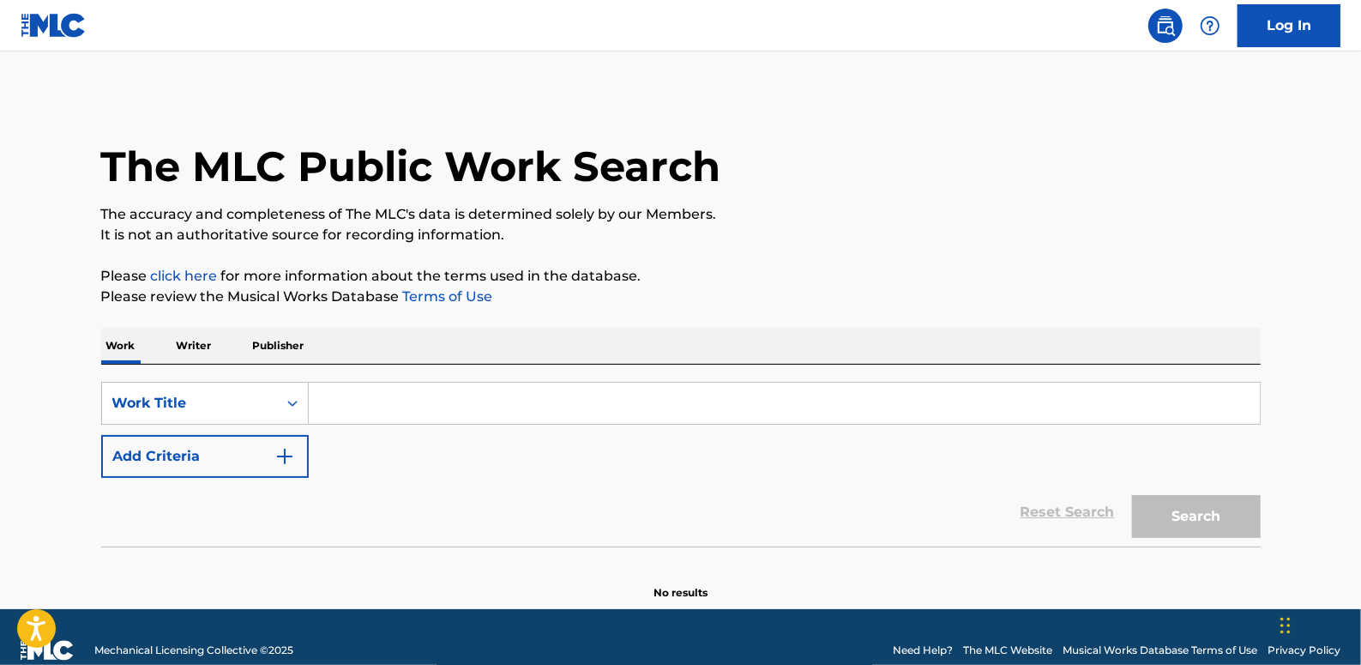
paste input "GREEN LIGHT(FEAT. [PERSON_NAME])"
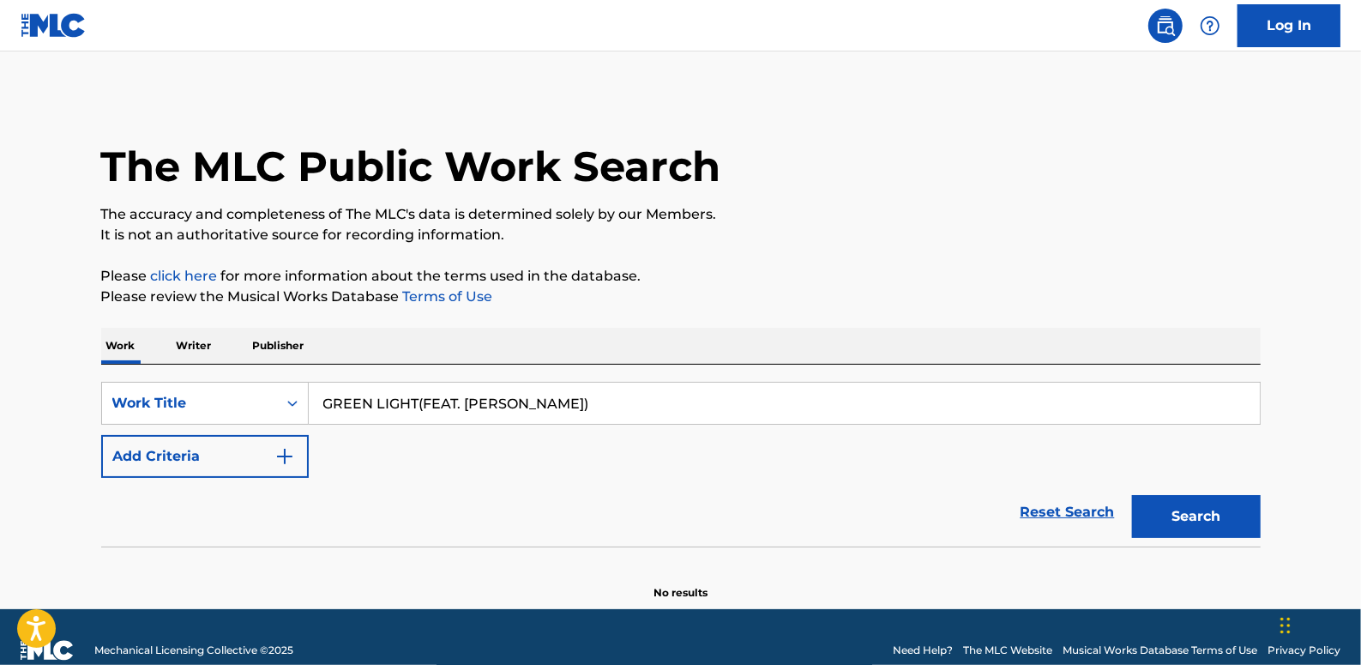
type input "GREEN LIGHT(FEAT. [PERSON_NAME])"
click at [1196, 499] on button "Search" at bounding box center [1196, 516] width 129 height 43
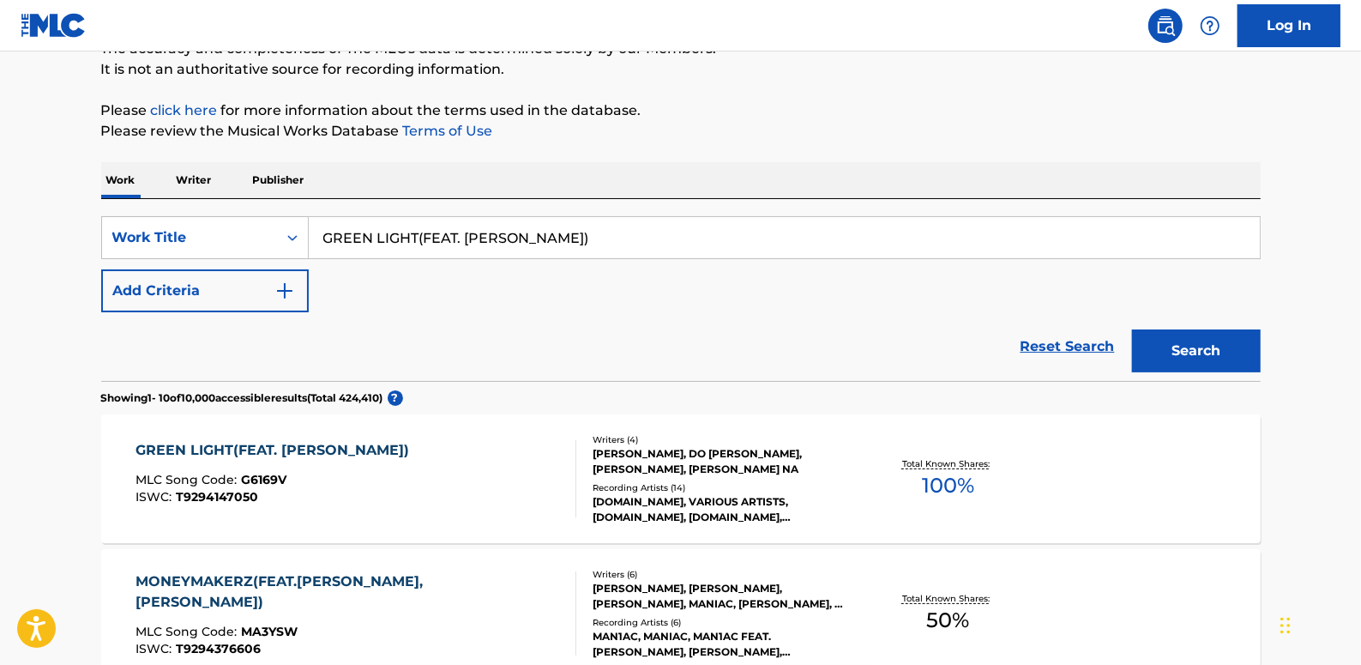
scroll to position [311, 0]
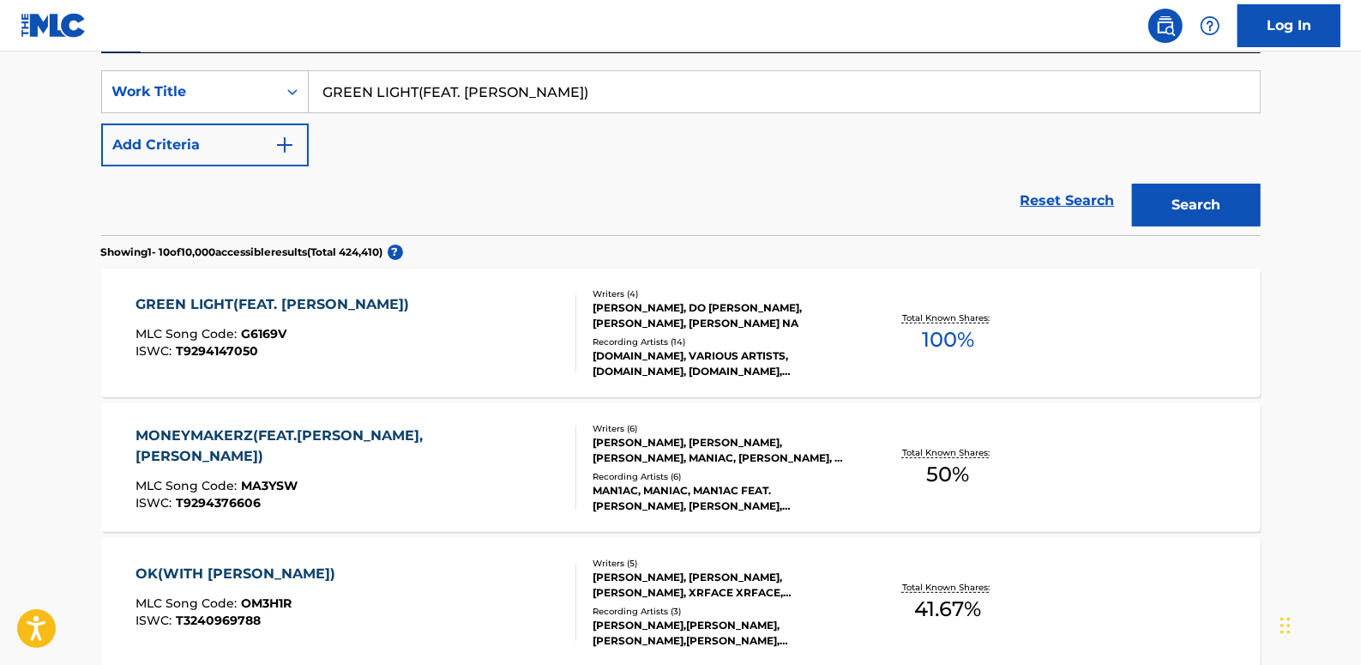
click at [496, 328] on div "GREEN LIGHT(FEAT. [PERSON_NAME]) MLC Song Code : G6169V ISWC : T9294147050" at bounding box center [356, 332] width 441 height 77
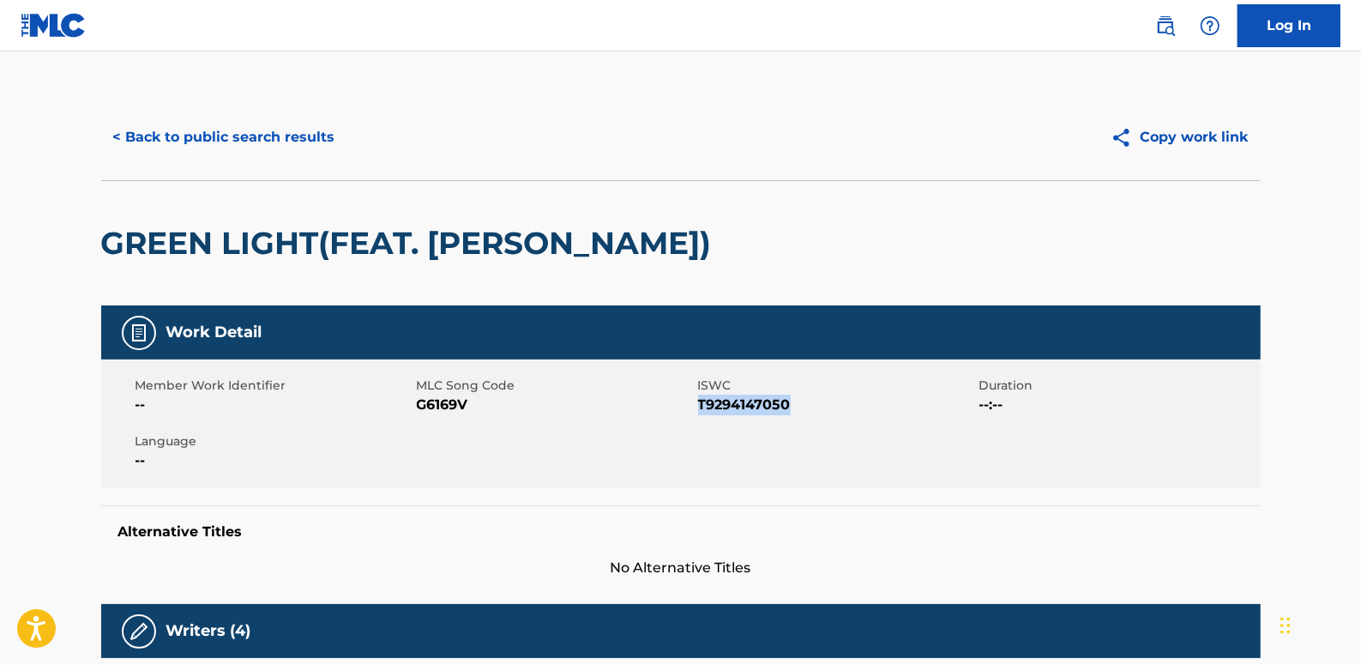
drag, startPoint x: 804, startPoint y: 405, endPoint x: 701, endPoint y: 403, distance: 103.0
click at [701, 403] on span "T9294147050" at bounding box center [836, 405] width 277 height 21
drag, startPoint x: 701, startPoint y: 403, endPoint x: 717, endPoint y: 407, distance: 16.9
copy span "T9294147050"
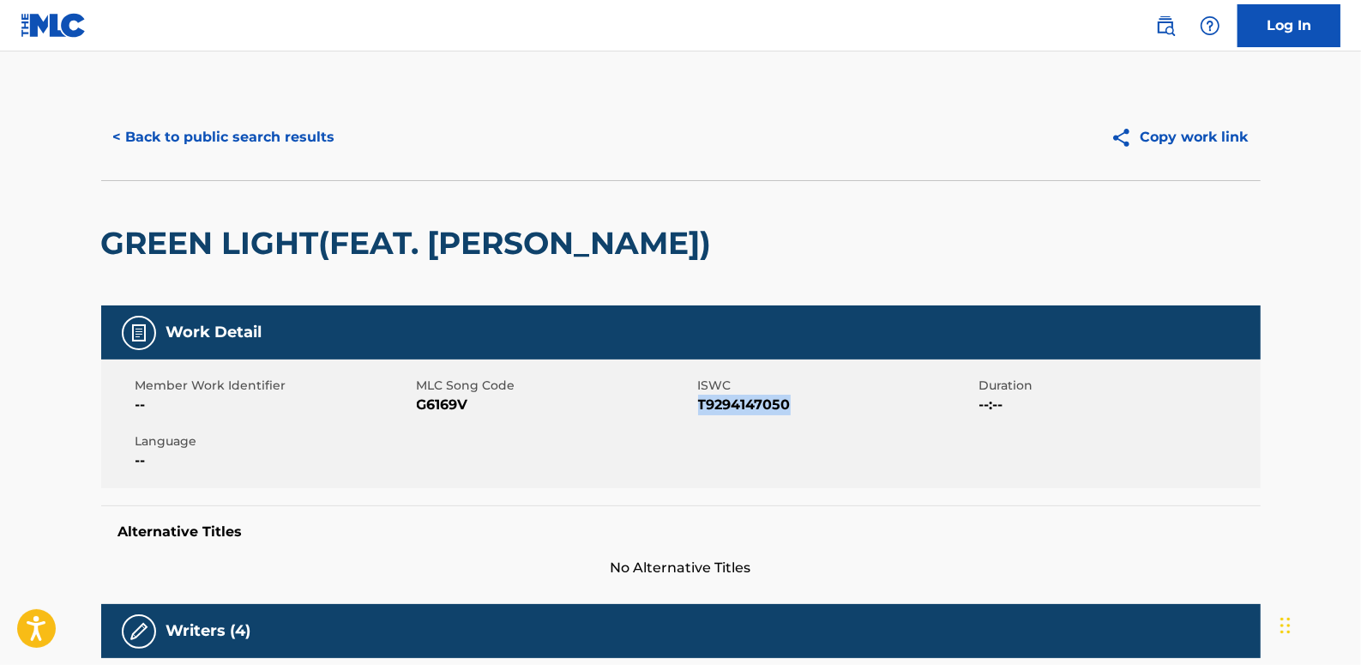
click at [291, 129] on button "< Back to public search results" at bounding box center [224, 137] width 246 height 43
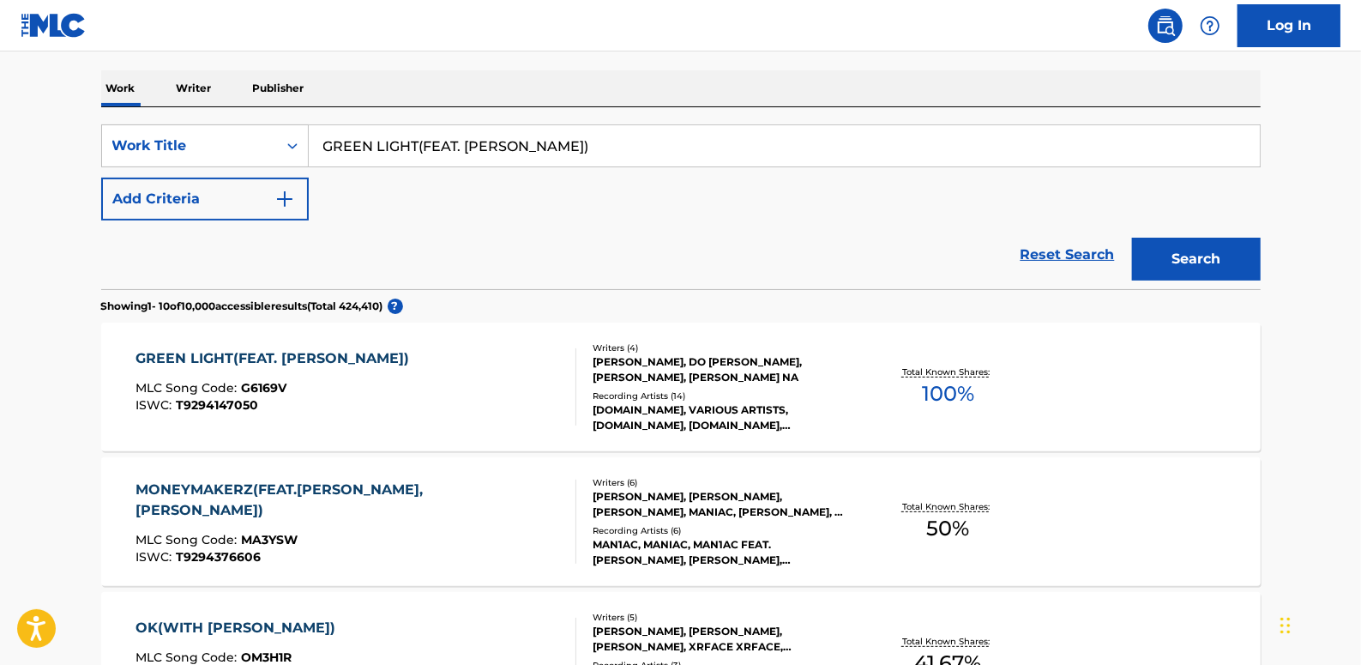
scroll to position [155, 0]
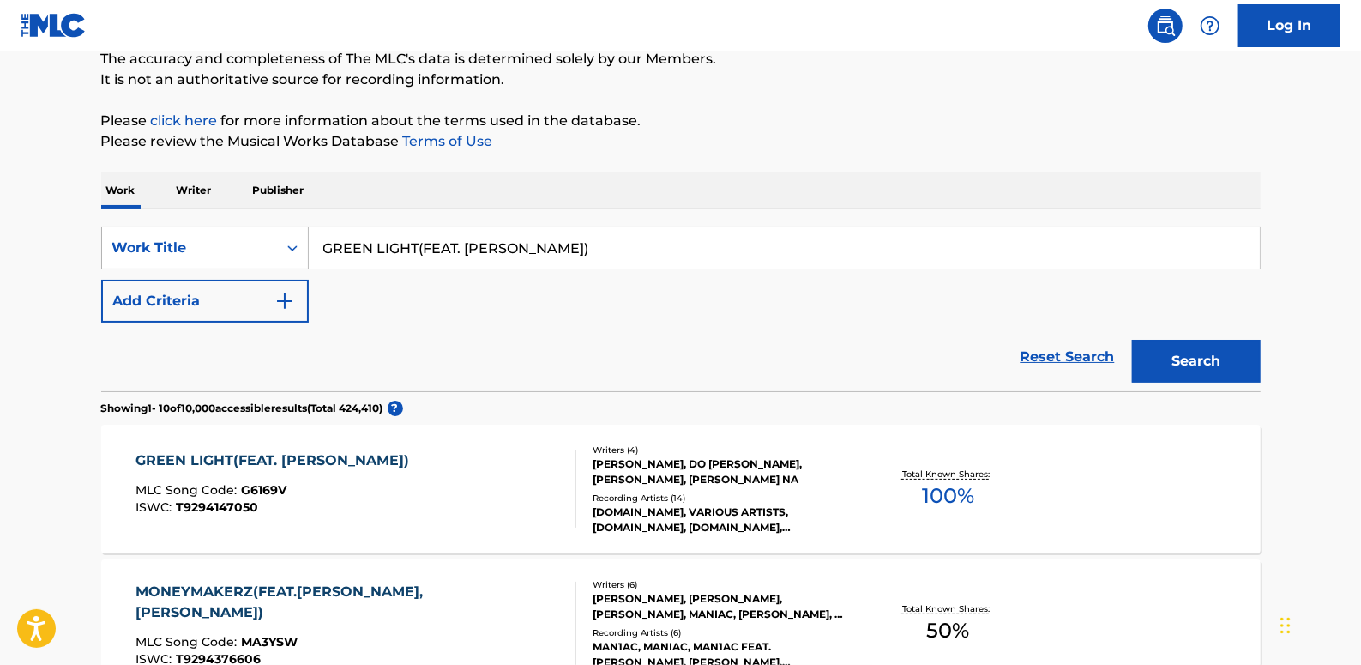
drag, startPoint x: 594, startPoint y: 241, endPoint x: 282, endPoint y: 256, distance: 312.6
click at [291, 250] on div "SearchWithCriteria06c3e48b-bede-4753-a9b3-72113a5c158e Work Title GREEN LIGHT(F…" at bounding box center [681, 247] width 1160 height 43
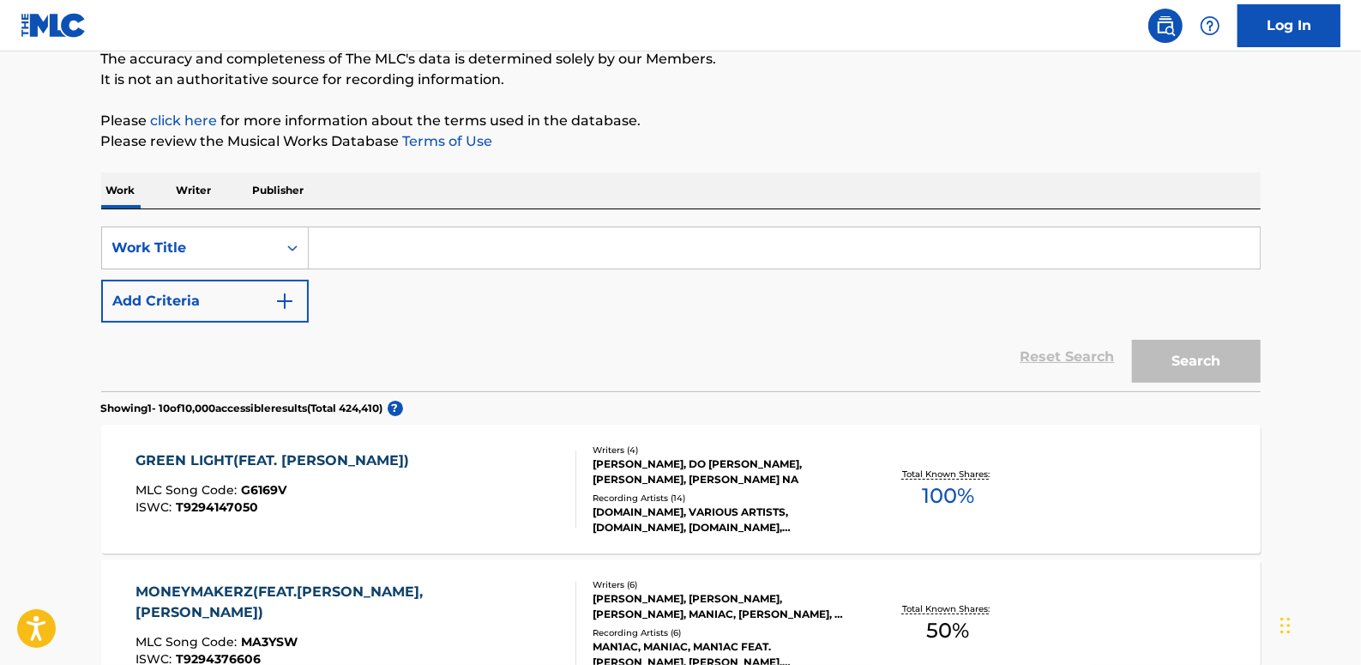
paste input "NEXT TO U ([DOMAIN_NAME] 1)"
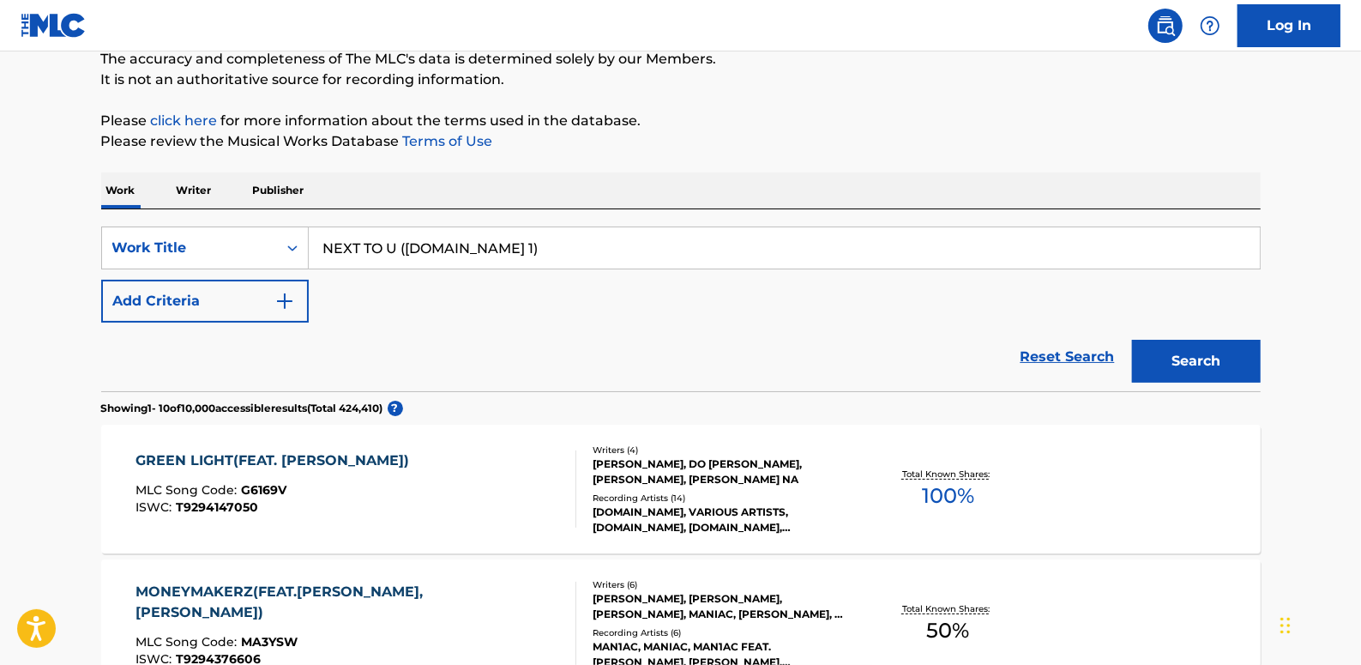
type input "NEXT TO U ([DOMAIN_NAME] 1)"
click at [236, 307] on button "Add Criteria" at bounding box center [205, 301] width 208 height 43
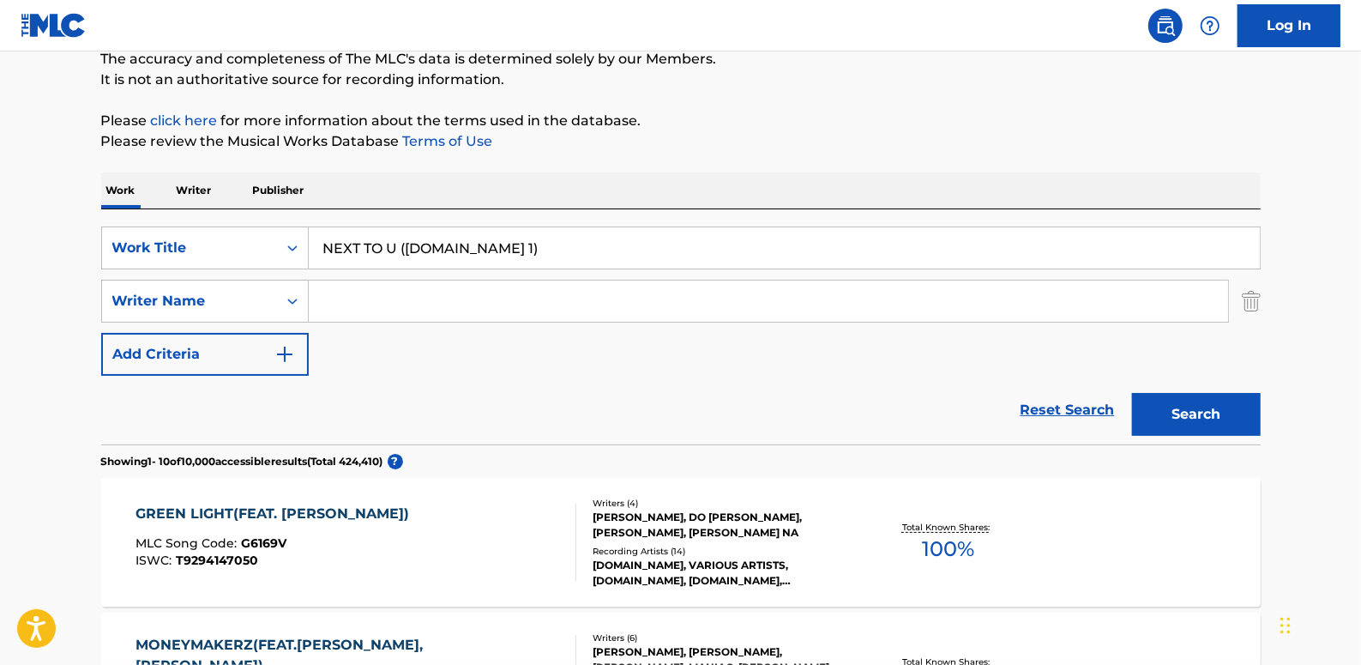
paste input "[PERSON_NAME]"
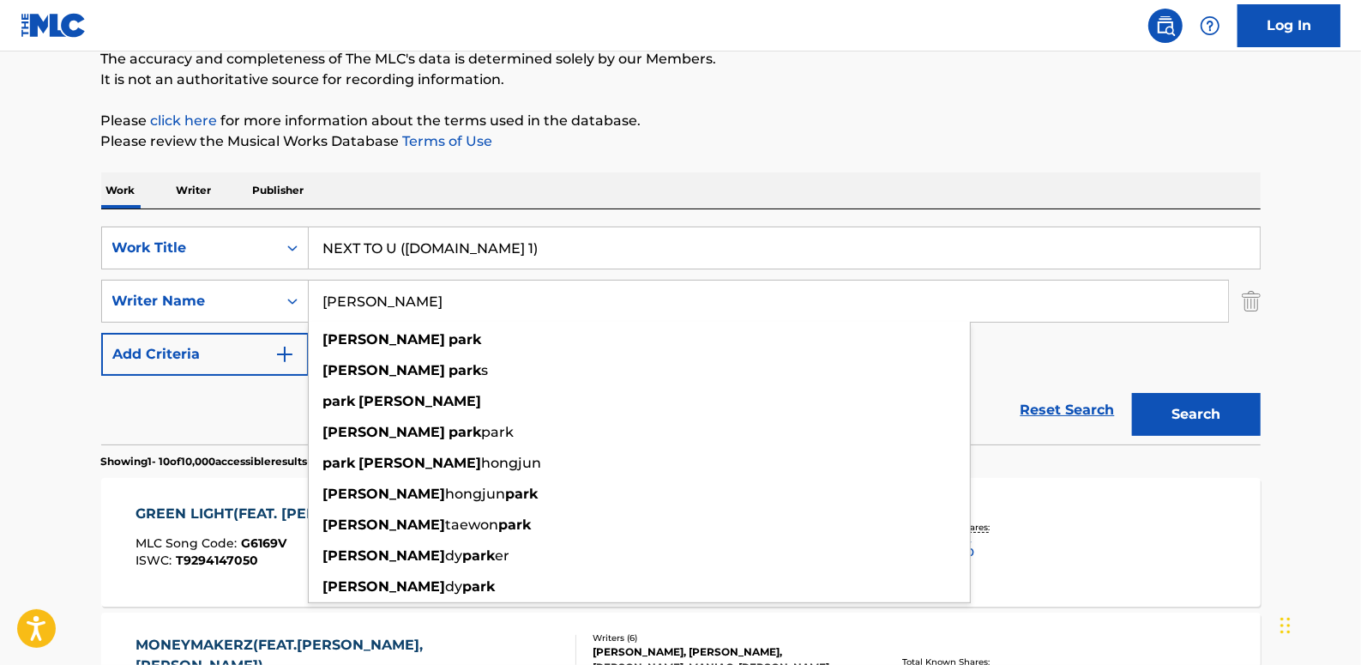
type input "[PERSON_NAME]"
click at [1192, 410] on button "Search" at bounding box center [1196, 414] width 129 height 43
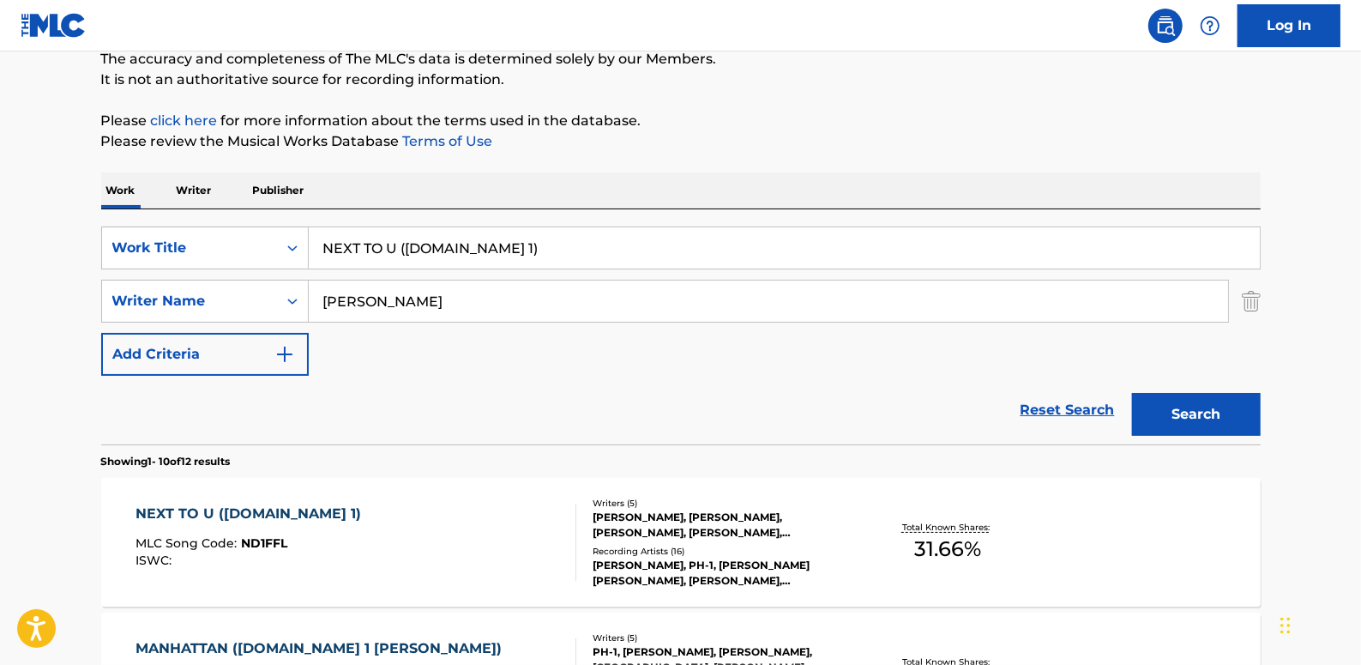
click at [749, 418] on div "Reset Search Search" at bounding box center [681, 410] width 1160 height 69
drag, startPoint x: 494, startPoint y: 249, endPoint x: 292, endPoint y: 239, distance: 202.7
click at [292, 239] on div "SearchWithCriteria06c3e48b-bede-4753-a9b3-72113a5c158e Work Title NEXT TO U ([D…" at bounding box center [681, 247] width 1160 height 43
click at [1072, 401] on link "Reset Search" at bounding box center [1068, 410] width 112 height 38
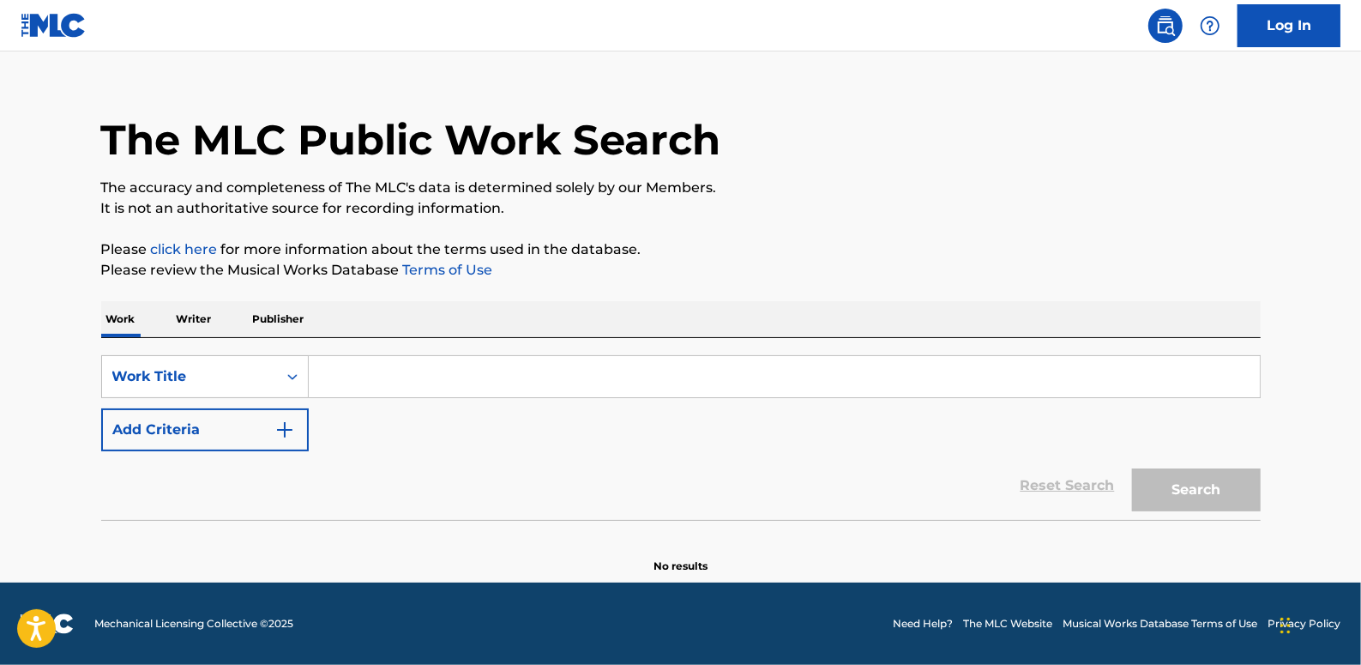
scroll to position [0, 0]
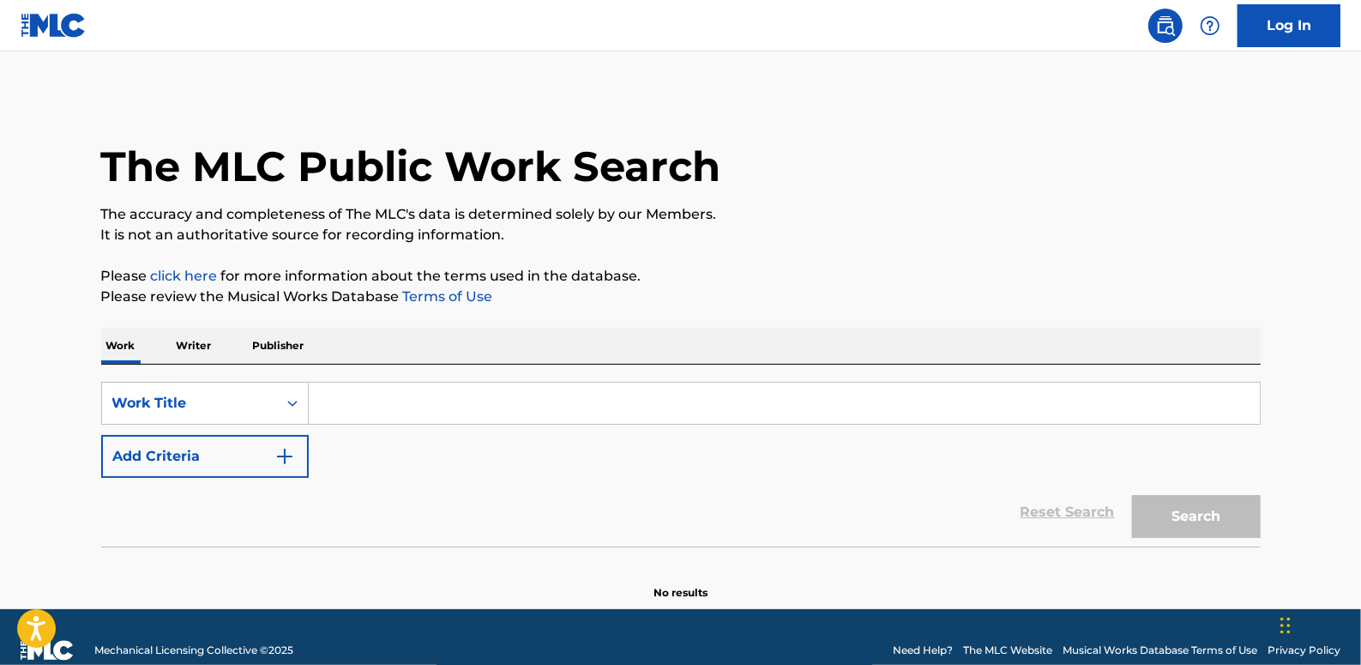
click at [235, 446] on button "Add Criteria" at bounding box center [205, 456] width 208 height 43
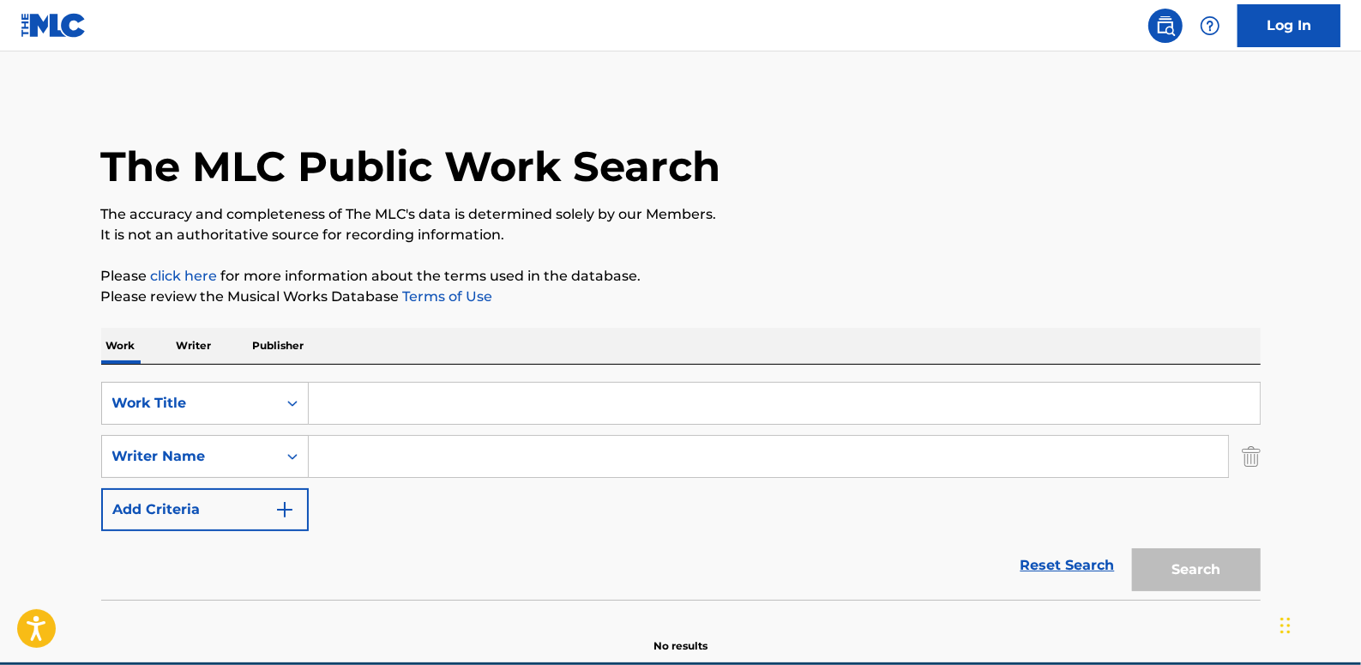
paste input "[PERSON_NAME]"
type input "[PERSON_NAME]"
click at [401, 380] on div "SearchWithCriteria06c3e48b-bede-4753-a9b3-72113a5c158e Work Title SearchWithCri…" at bounding box center [681, 482] width 1160 height 235
click at [418, 408] on input "Search Form" at bounding box center [784, 403] width 951 height 41
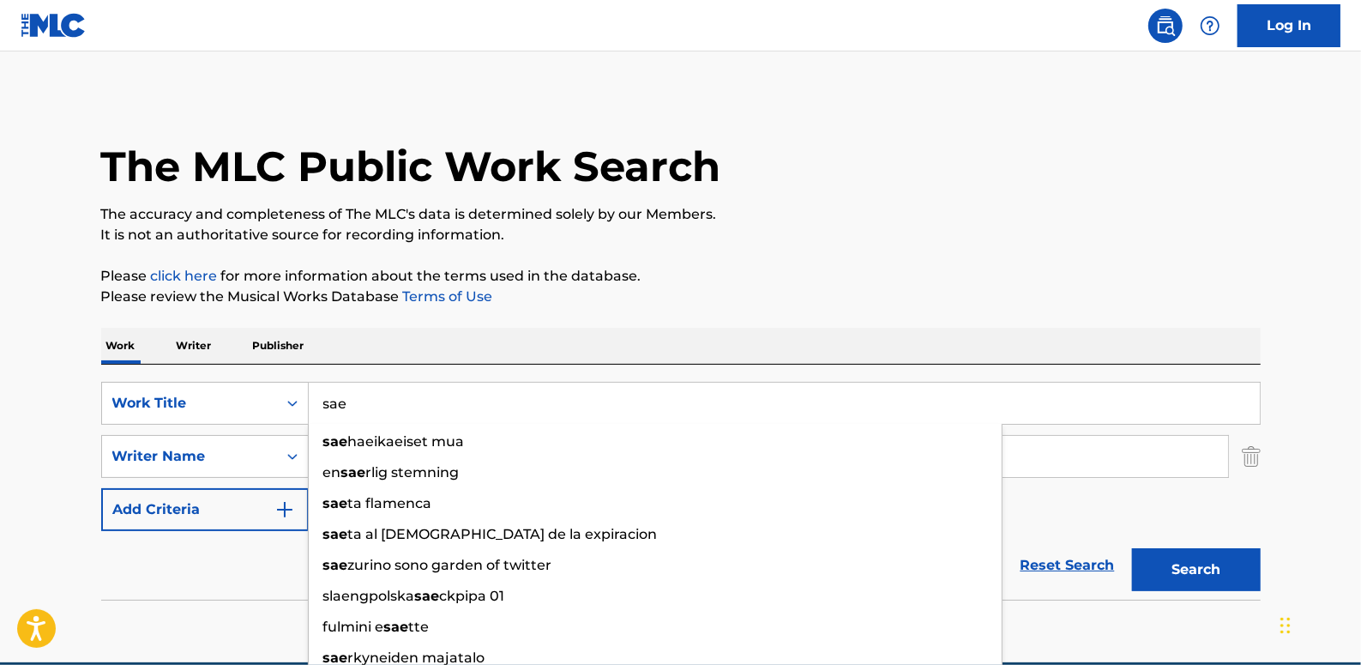
type input "sae"
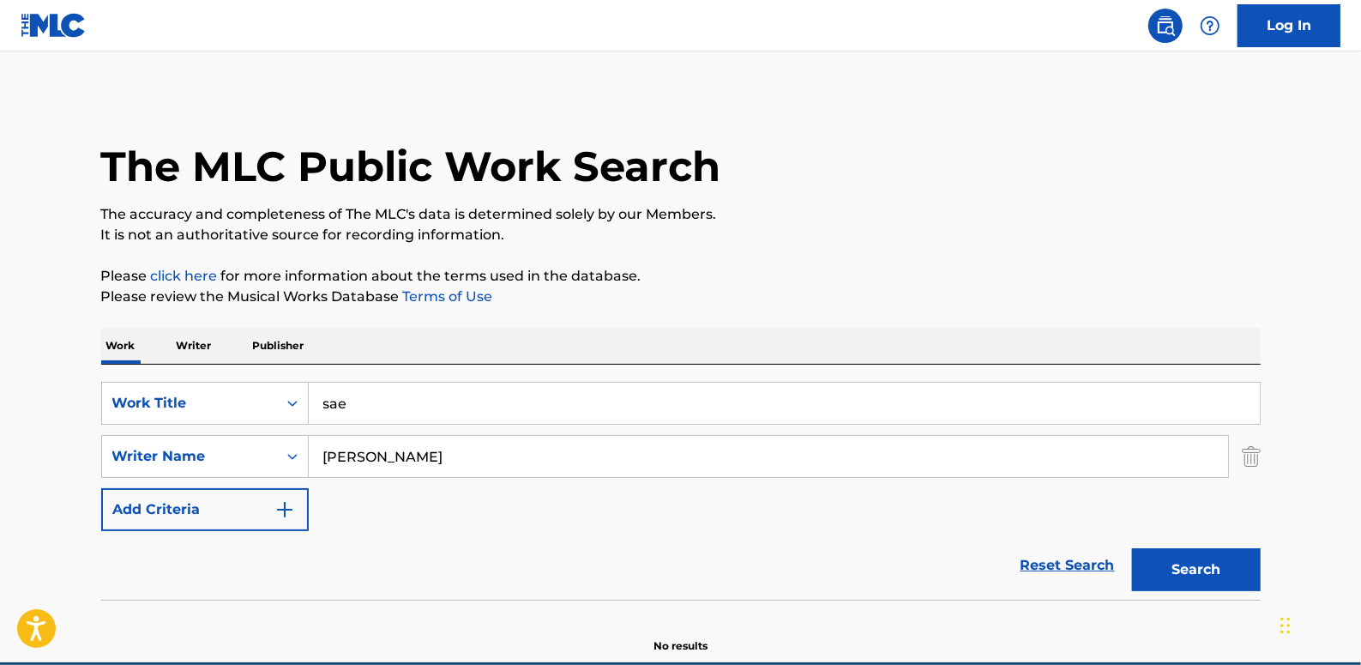
click at [1250, 570] on button "Search" at bounding box center [1196, 569] width 129 height 43
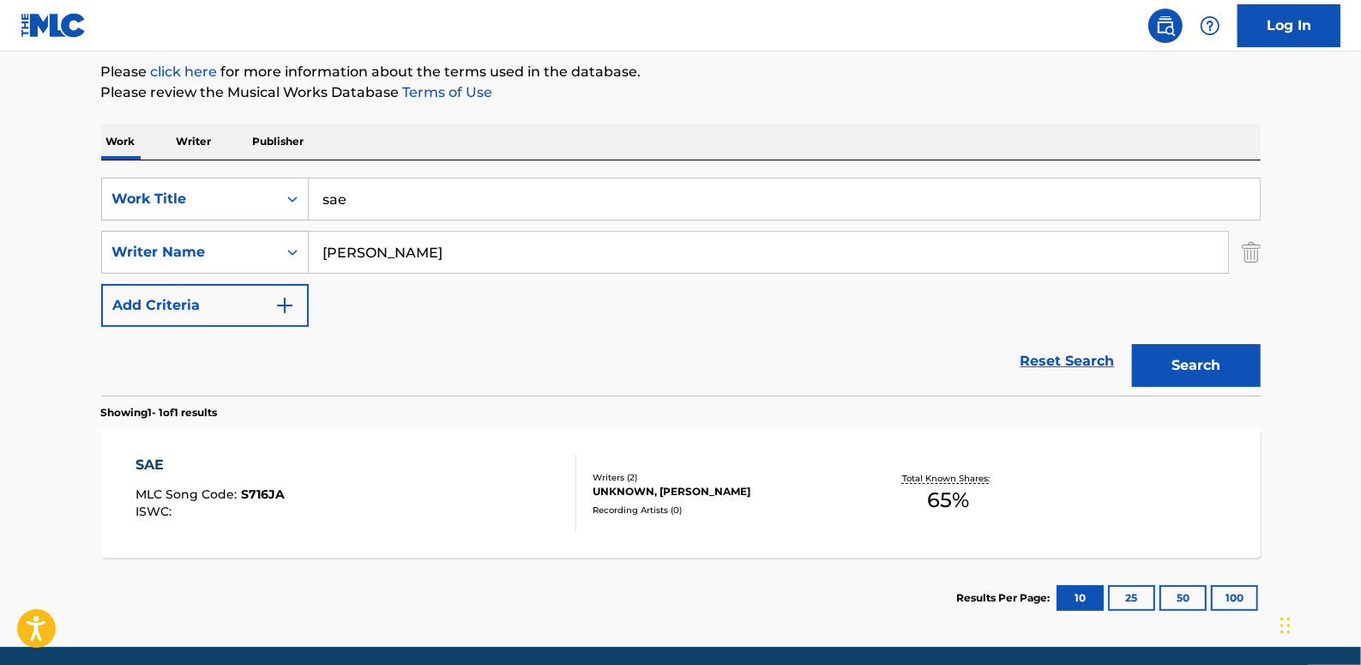
scroll to position [233, 0]
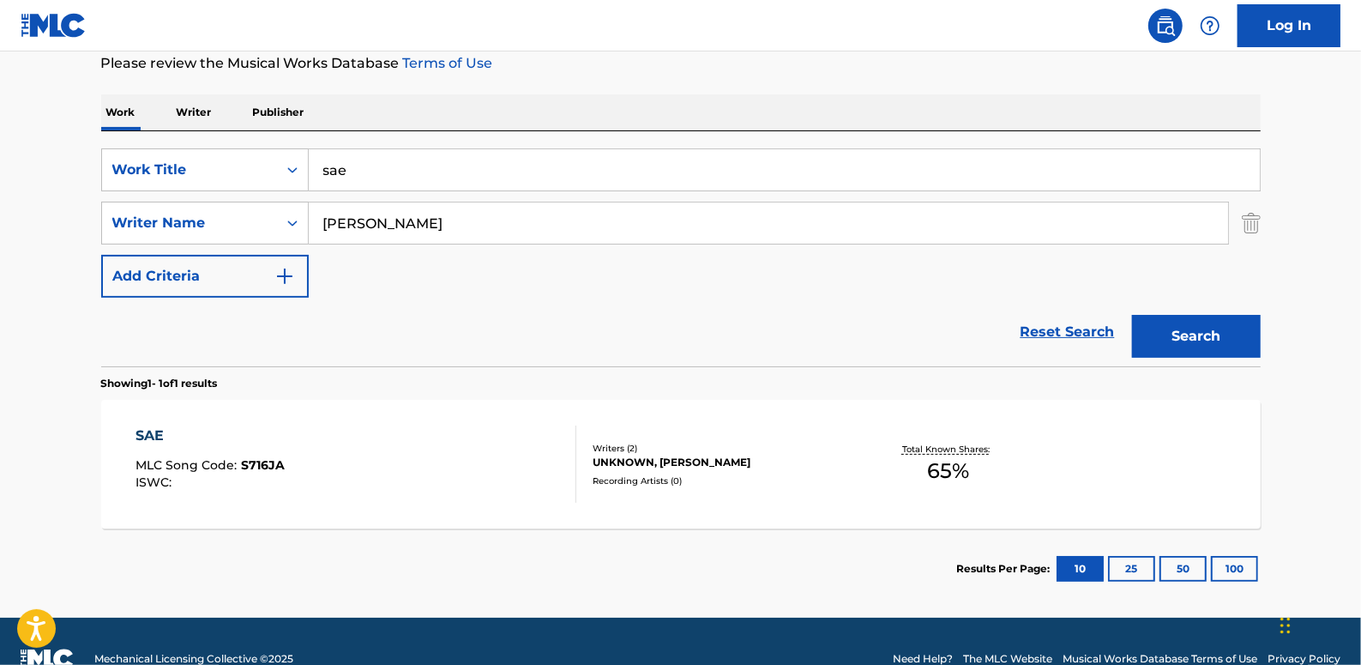
click at [1055, 331] on link "Reset Search" at bounding box center [1068, 332] width 112 height 38
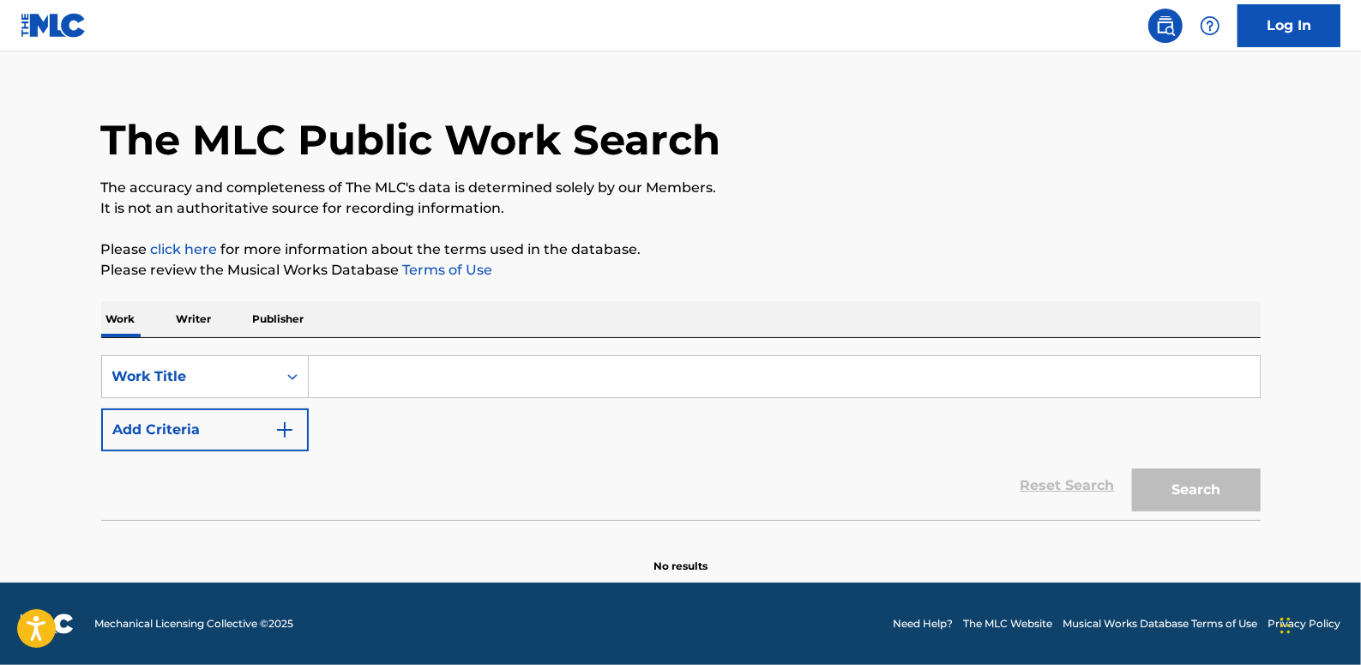
scroll to position [0, 0]
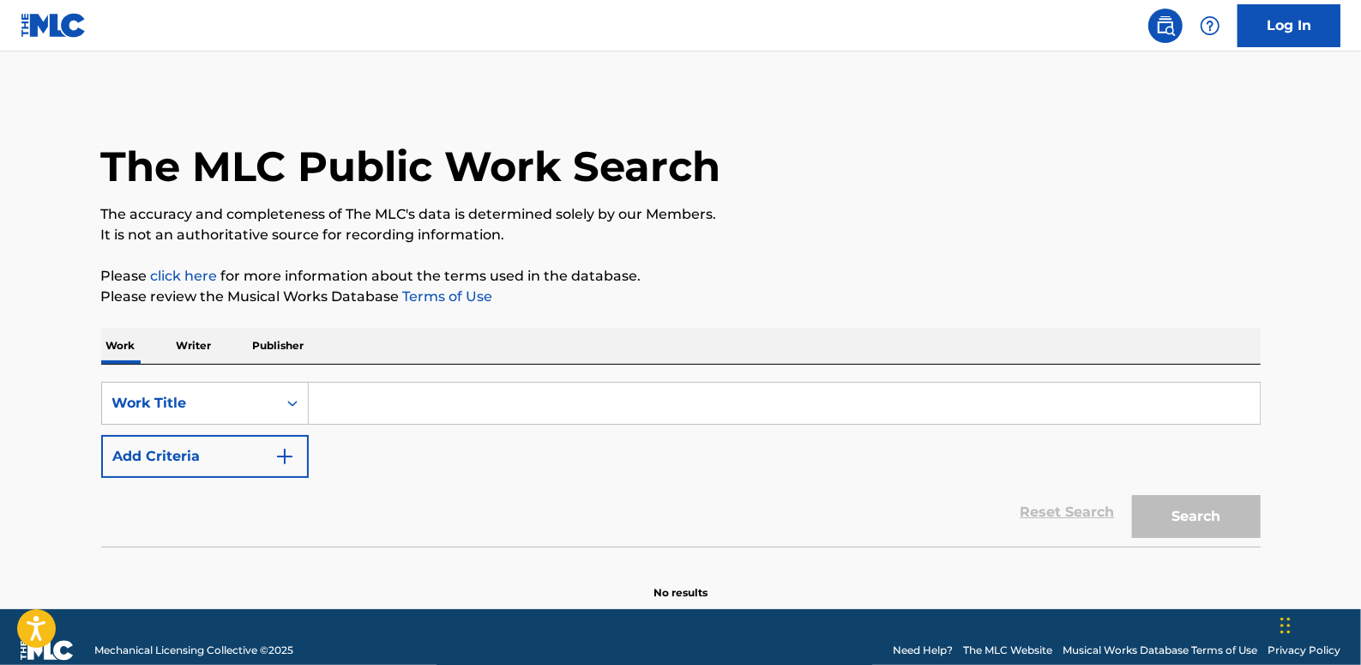
paste input "LIFETIME"
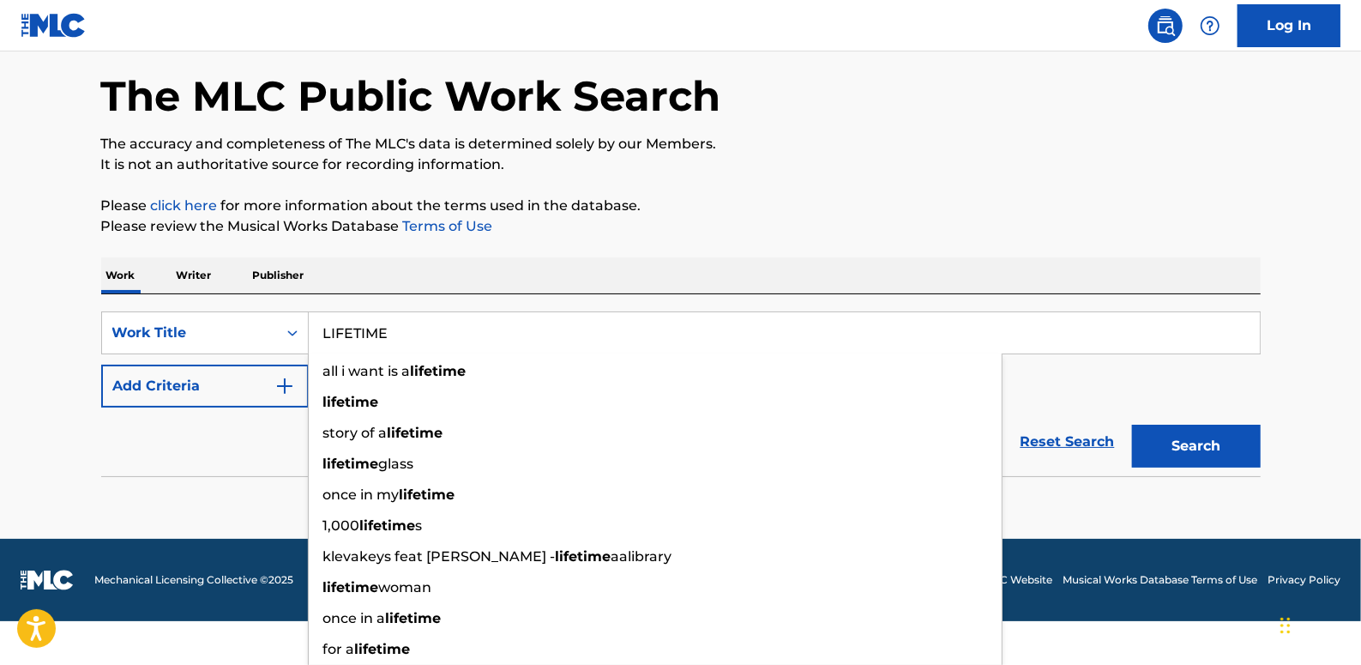
type input "LIFETIME"
click at [238, 393] on div "SearchWithCriteria06c3e48b-bede-4753-a9b3-72113a5c158e Work Title LIFETIME all …" at bounding box center [681, 359] width 1160 height 96
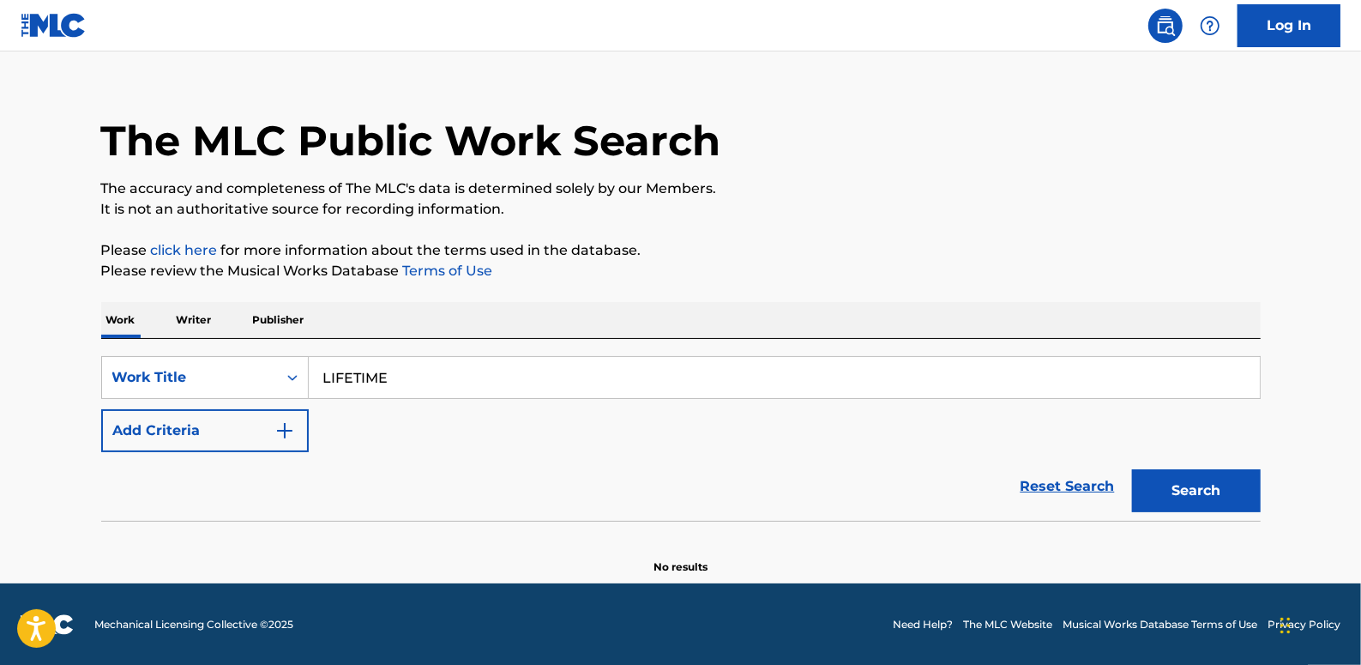
click at [238, 425] on button "Add Criteria" at bounding box center [205, 430] width 208 height 43
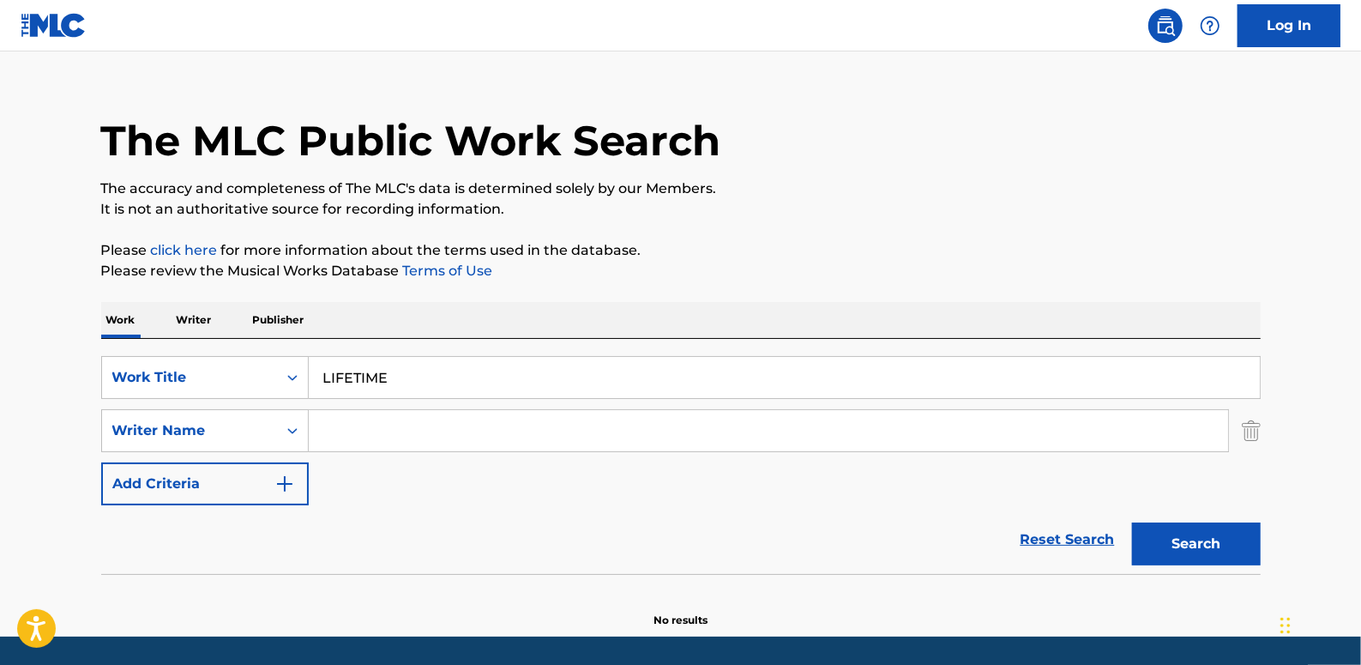
click at [364, 431] on input "Search Form" at bounding box center [769, 430] width 920 height 41
paste input "[PERSON_NAME]"
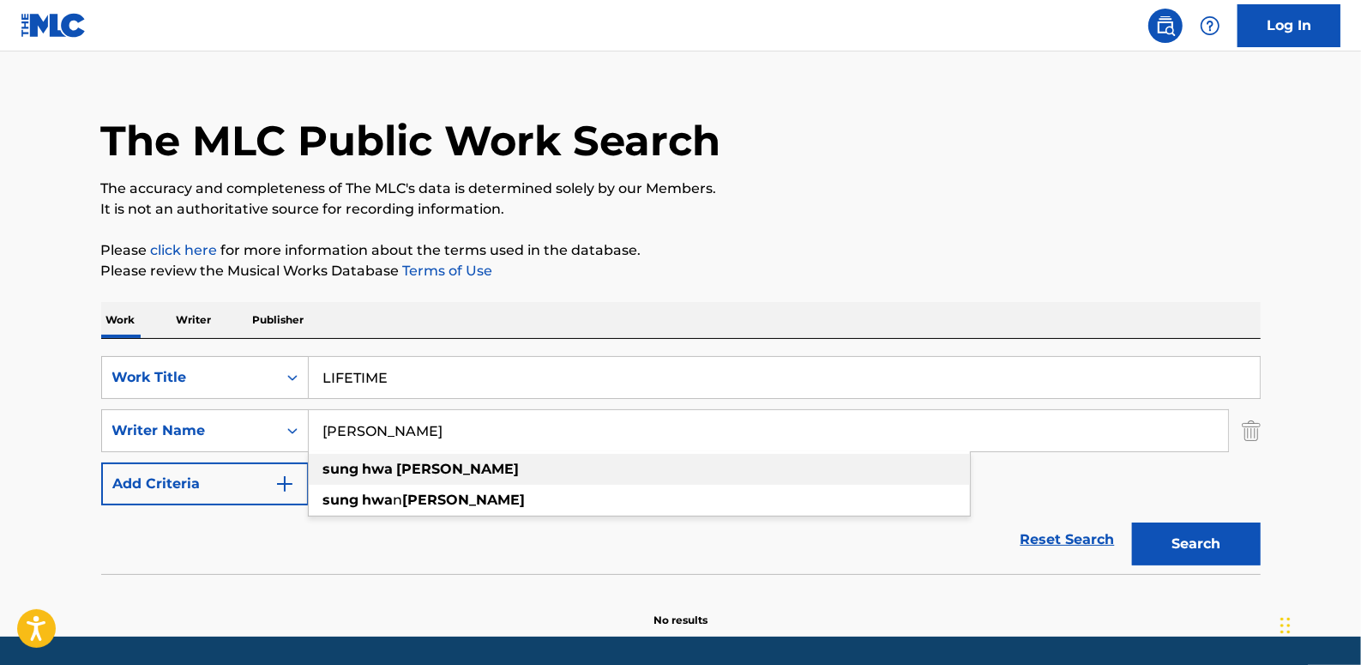
click at [509, 467] on div "[PERSON_NAME]" at bounding box center [639, 469] width 661 height 31
type input "[PERSON_NAME]"
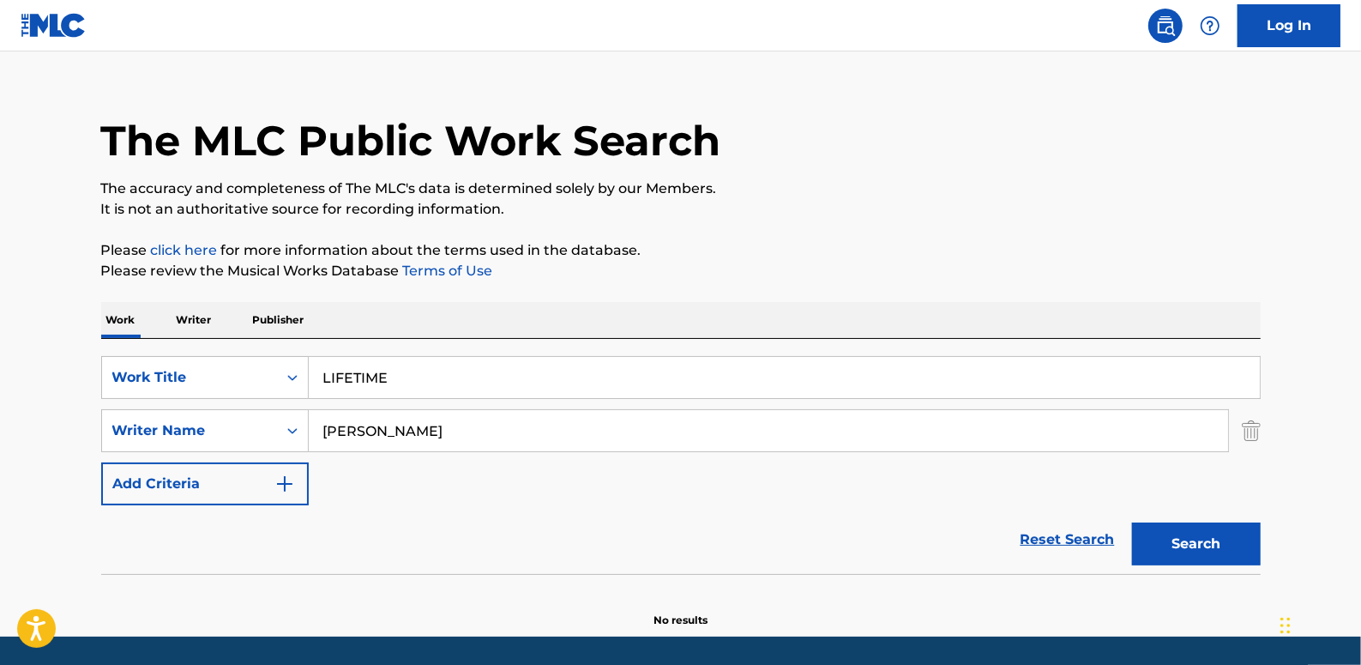
click at [1174, 536] on button "Search" at bounding box center [1196, 543] width 129 height 43
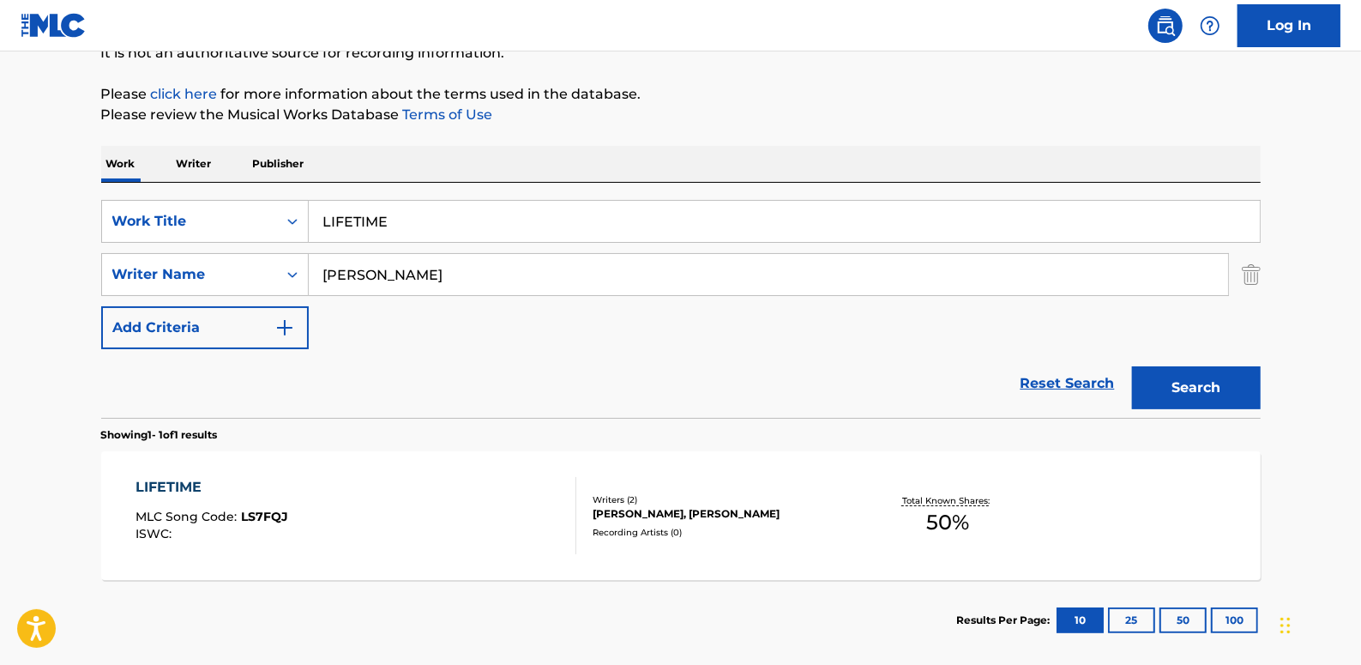
scroll to position [260, 0]
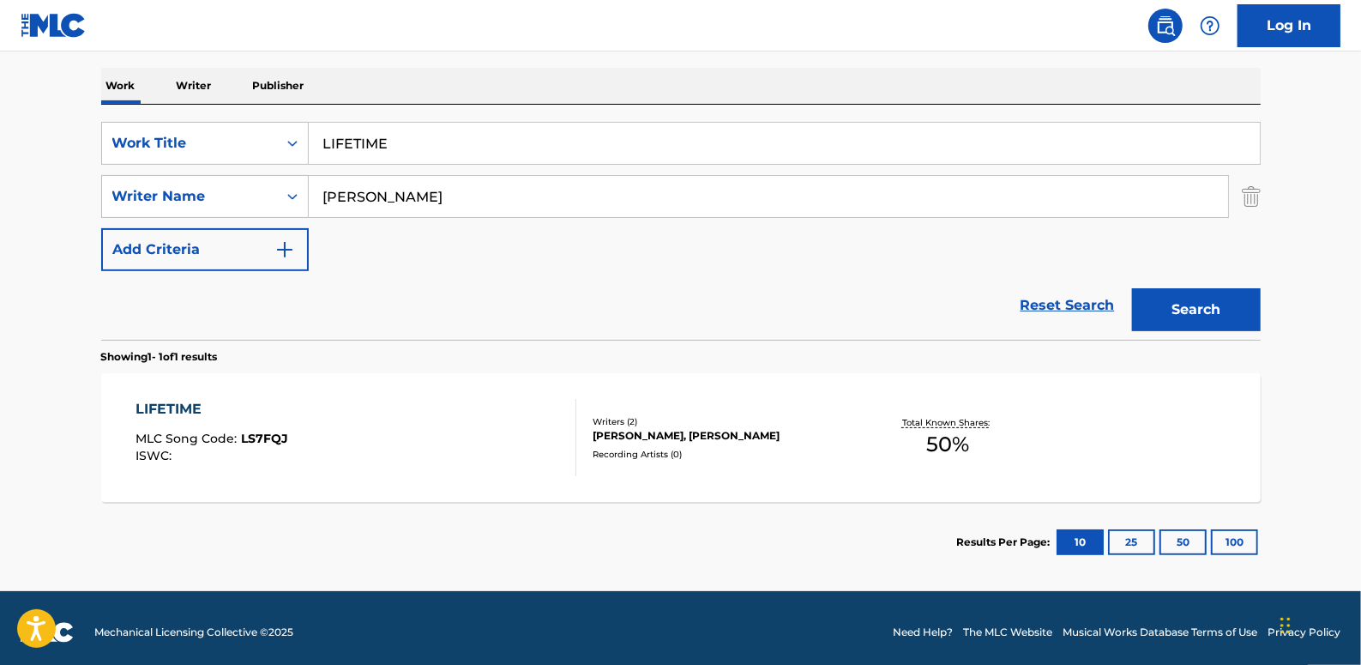
drag, startPoint x: 1086, startPoint y: 300, endPoint x: 924, endPoint y: 286, distance: 162.8
click at [1084, 300] on link "Reset Search" at bounding box center [1068, 306] width 112 height 38
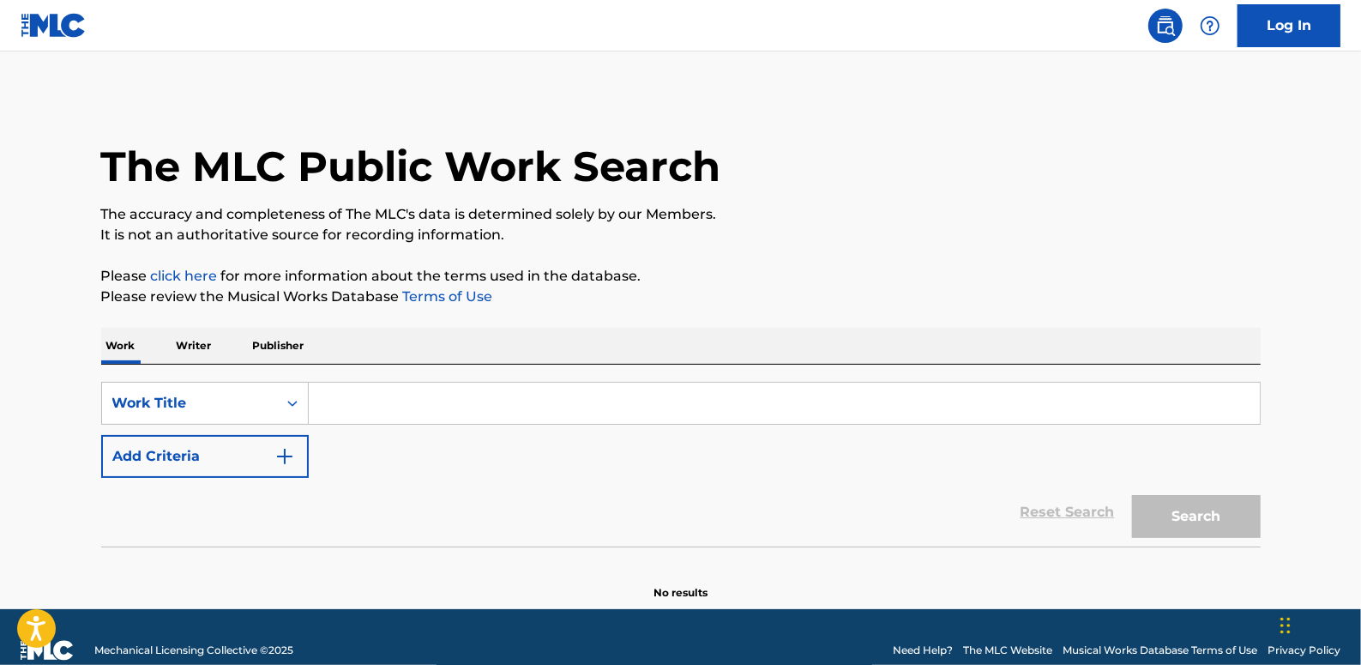
paste input "MONEYMAKERZ(FEAT.[PERSON_NAME], [PERSON_NAME])"
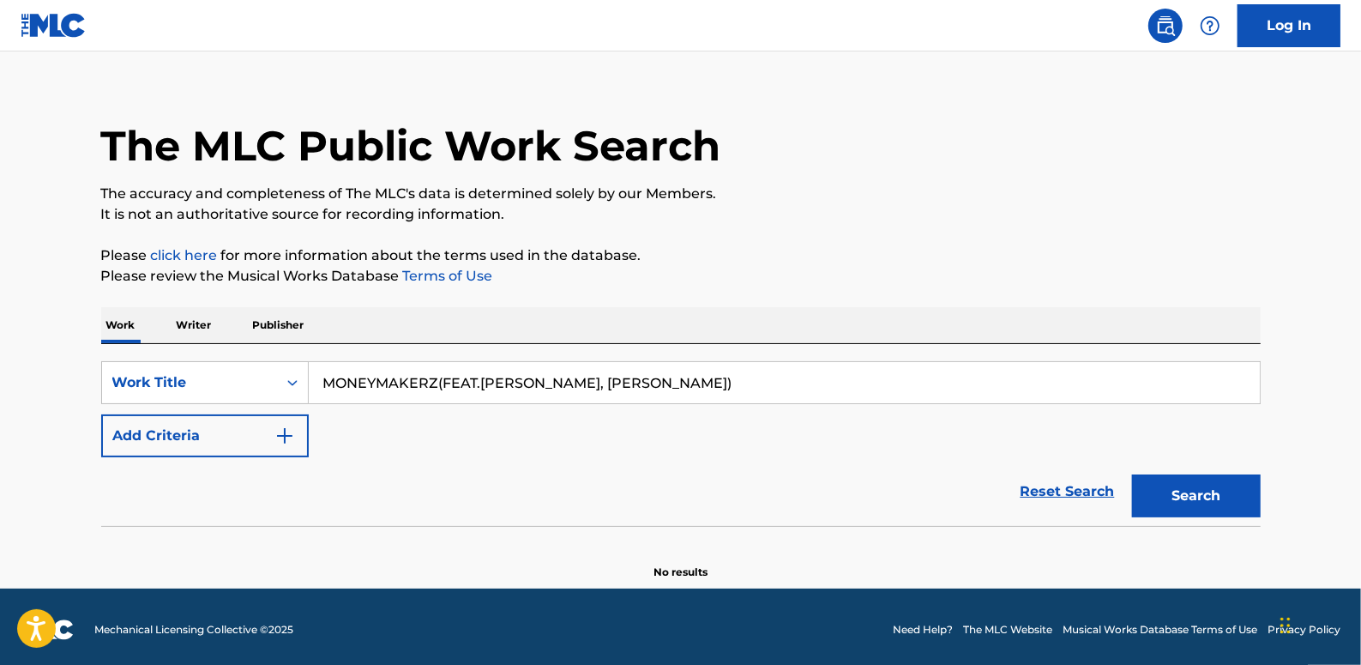
scroll to position [26, 0]
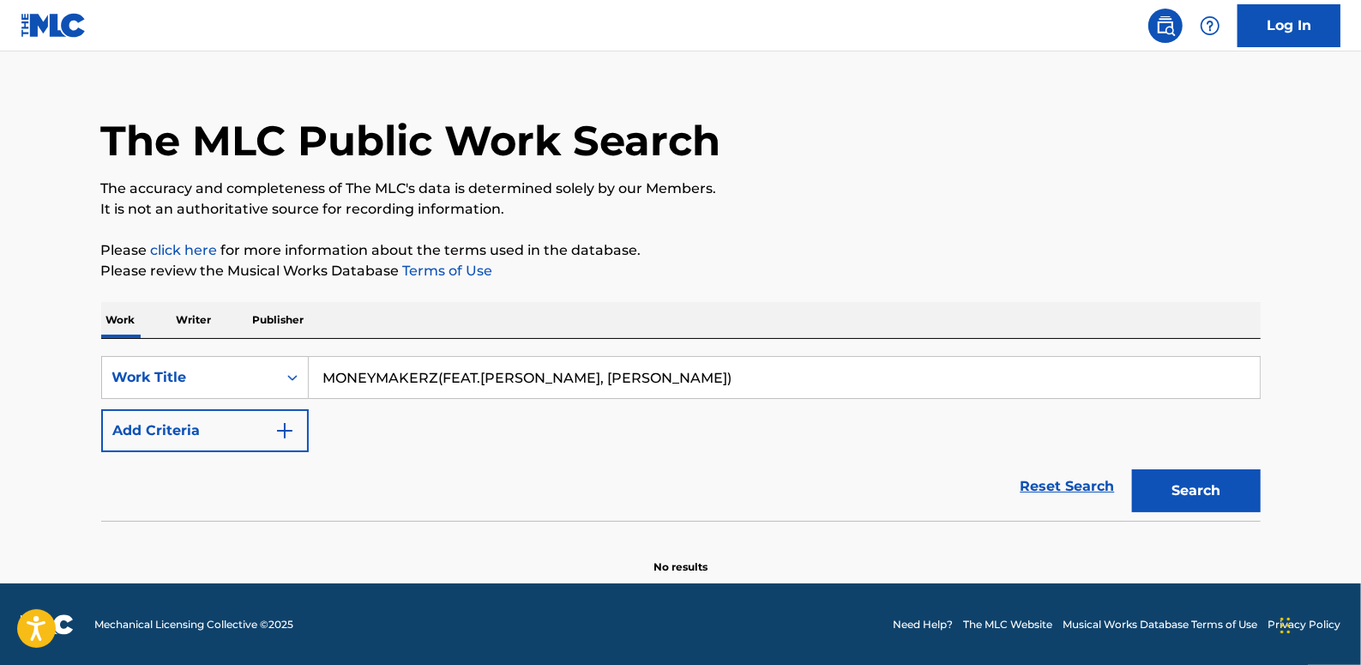
type input "MONEYMAKERZ(FEAT.[PERSON_NAME], [PERSON_NAME])"
click at [154, 437] on button "Add Criteria" at bounding box center [205, 430] width 208 height 43
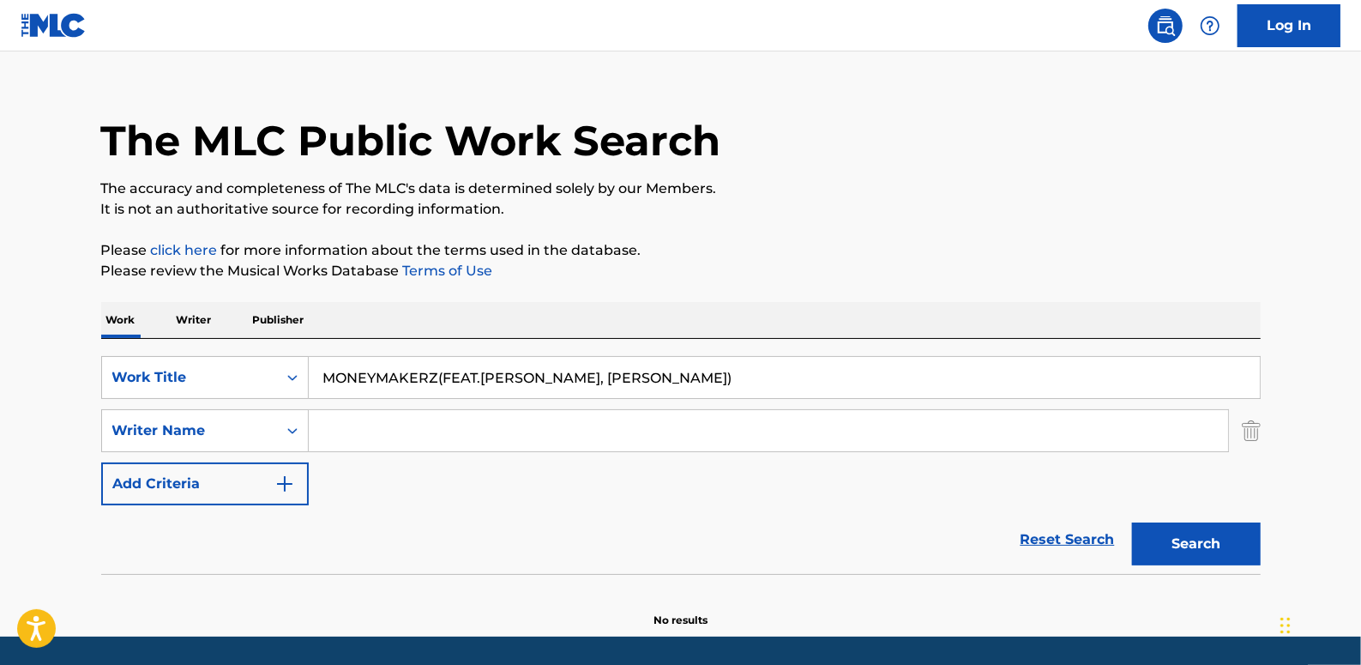
paste input "[PERSON_NAME]"
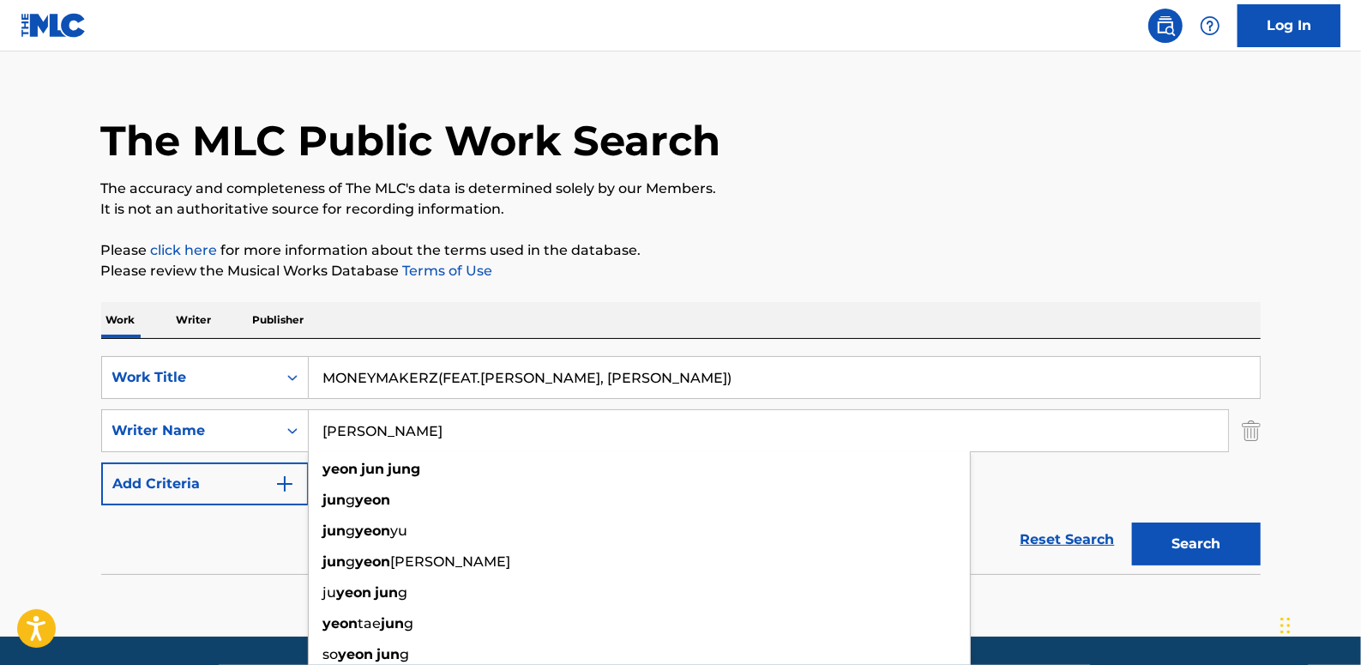
type input "[PERSON_NAME]"
click at [1179, 532] on button "Search" at bounding box center [1196, 543] width 129 height 43
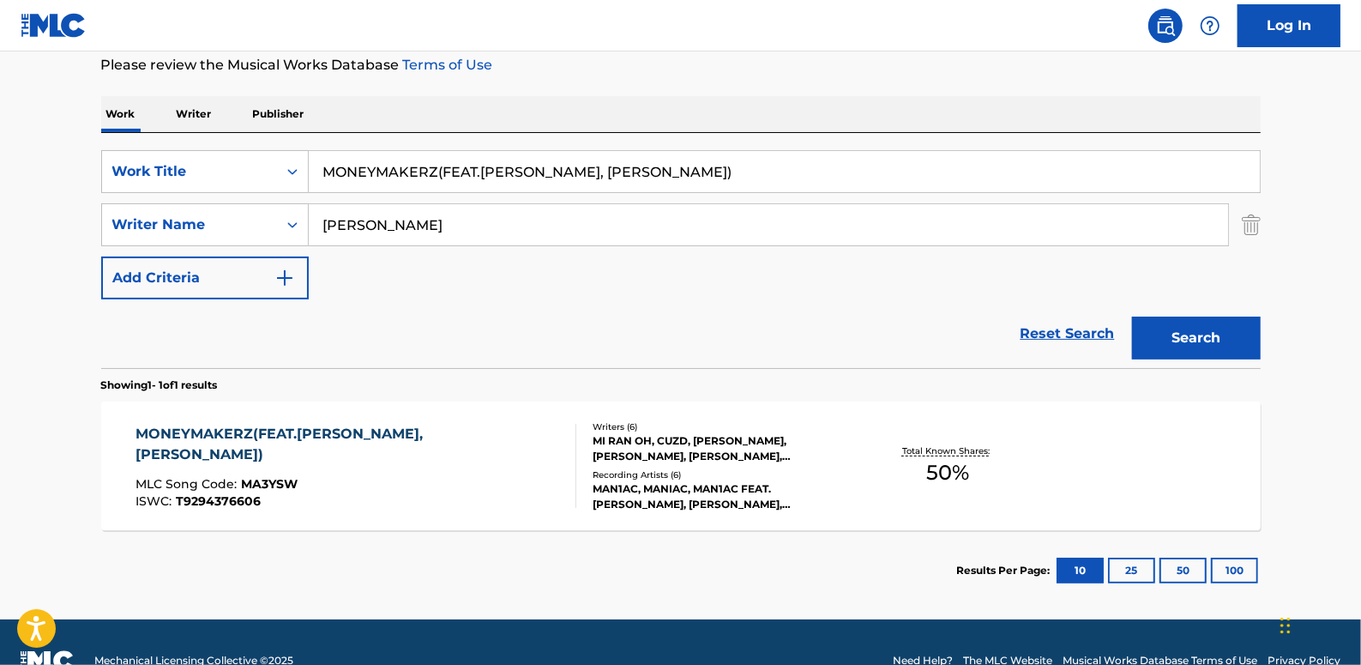
scroll to position [260, 0]
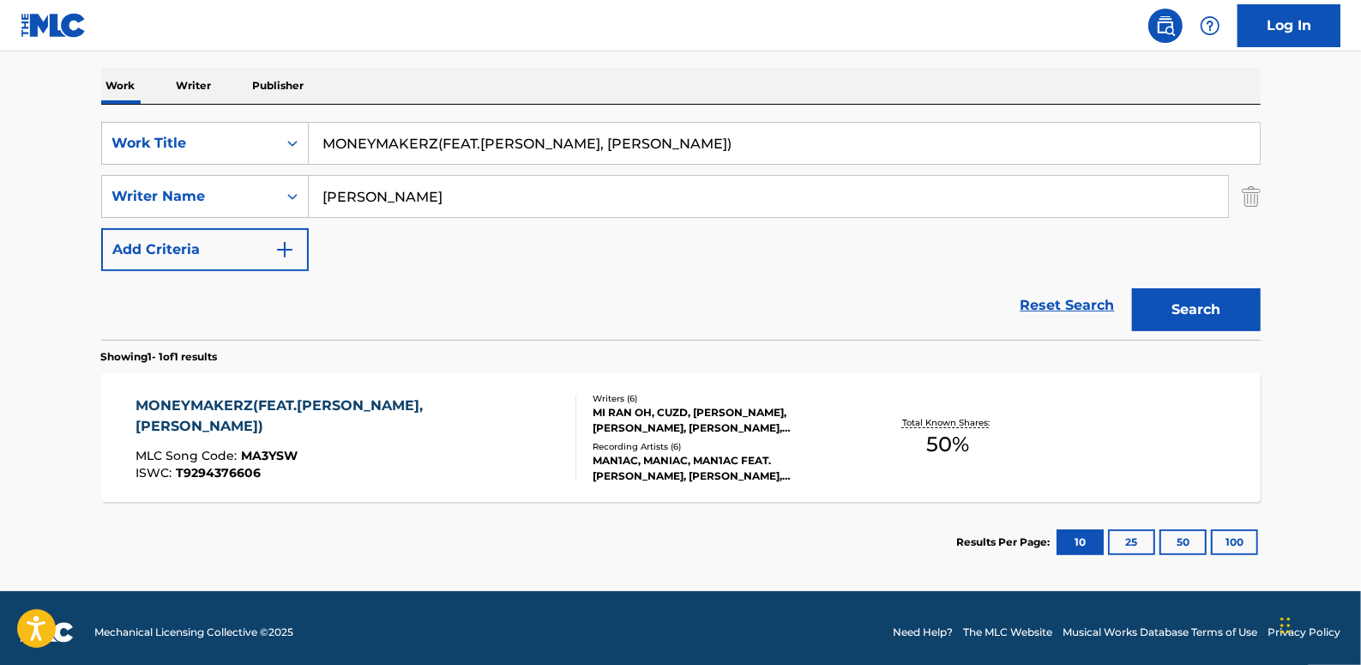
click at [324, 467] on div "ISWC : T9294376606" at bounding box center [349, 473] width 426 height 13
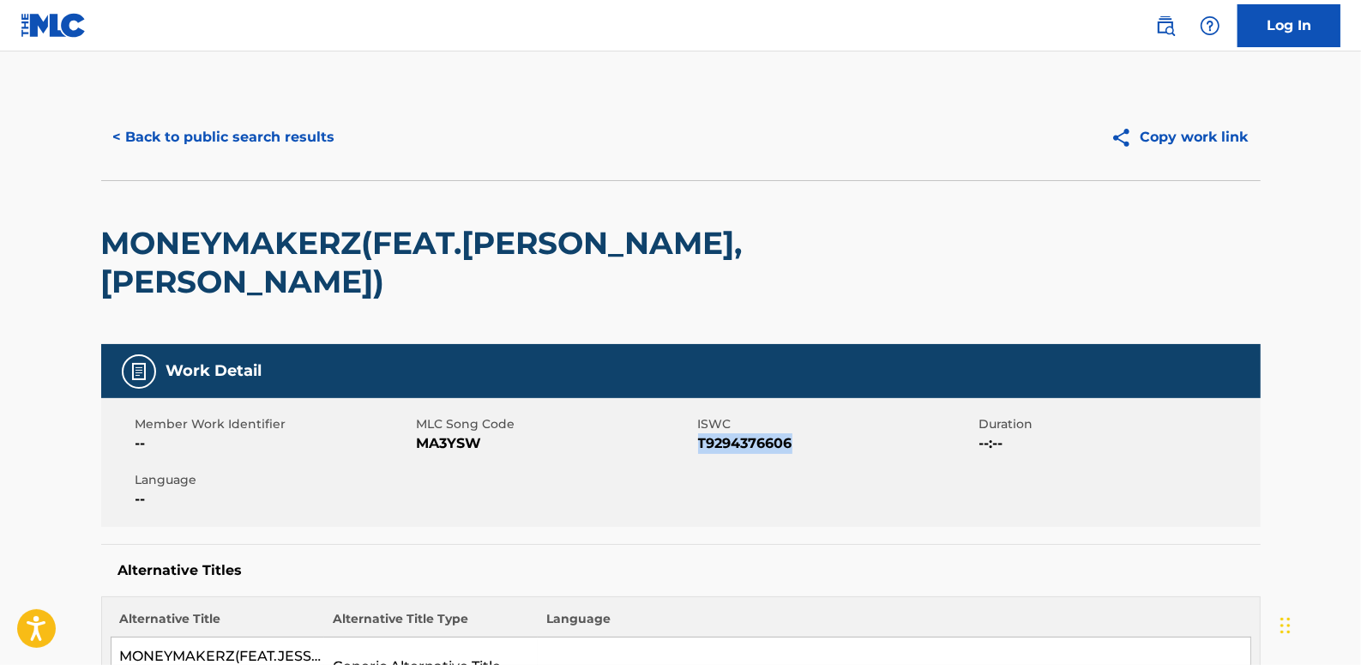
drag, startPoint x: 805, startPoint y: 411, endPoint x: 698, endPoint y: 413, distance: 106.4
click at [698, 433] on span "T9294376606" at bounding box center [836, 443] width 277 height 21
drag, startPoint x: 698, startPoint y: 413, endPoint x: 720, endPoint y: 407, distance: 22.1
copy span "T9294376606"
